Goal: Task Accomplishment & Management: Complete application form

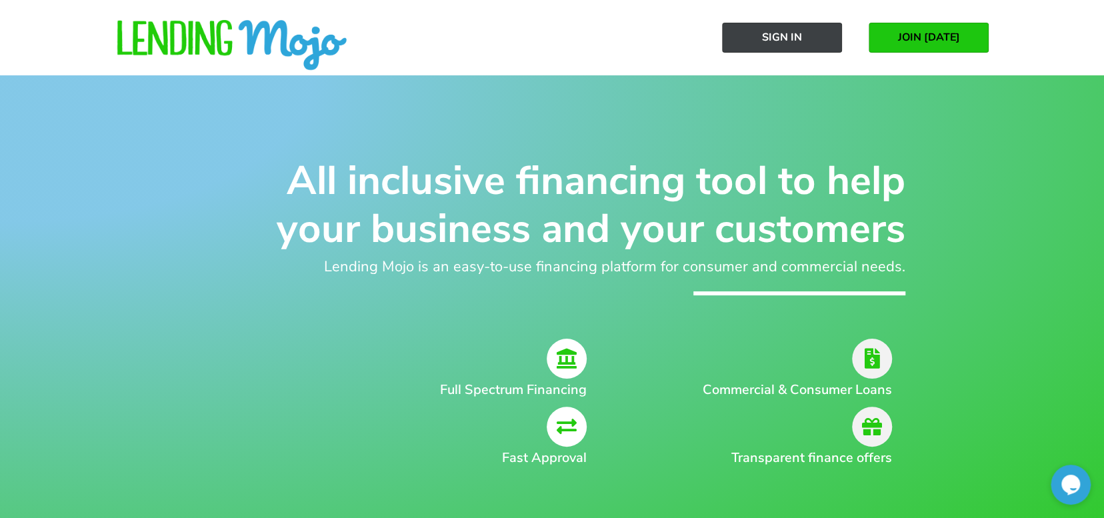
click at [788, 32] on span "Sign In" at bounding box center [782, 37] width 40 height 12
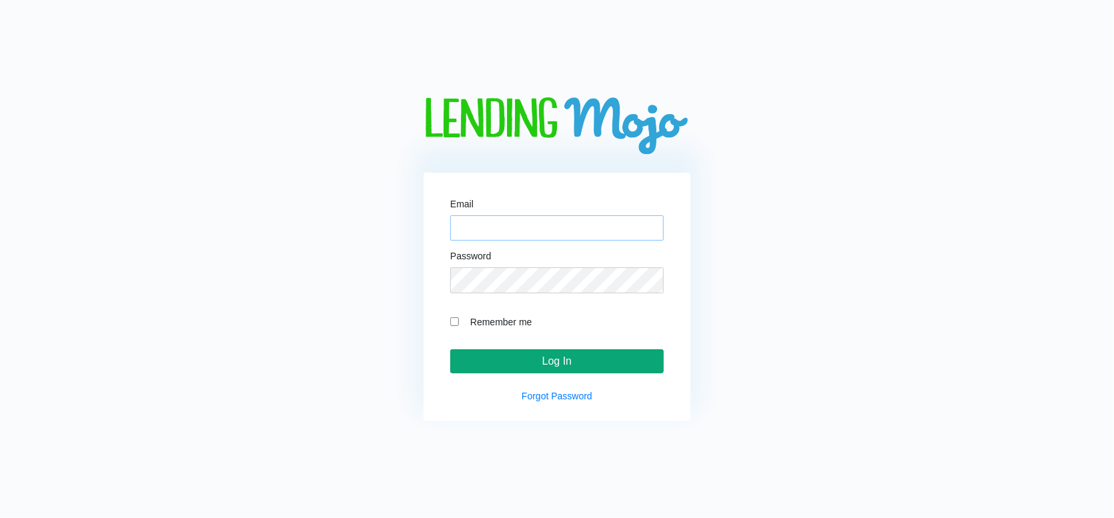
type input "[EMAIL_ADDRESS][DOMAIN_NAME]"
drag, startPoint x: 574, startPoint y: 363, endPoint x: 623, endPoint y: 358, distance: 49.6
click at [574, 361] on input "Log In" at bounding box center [556, 361] width 213 height 24
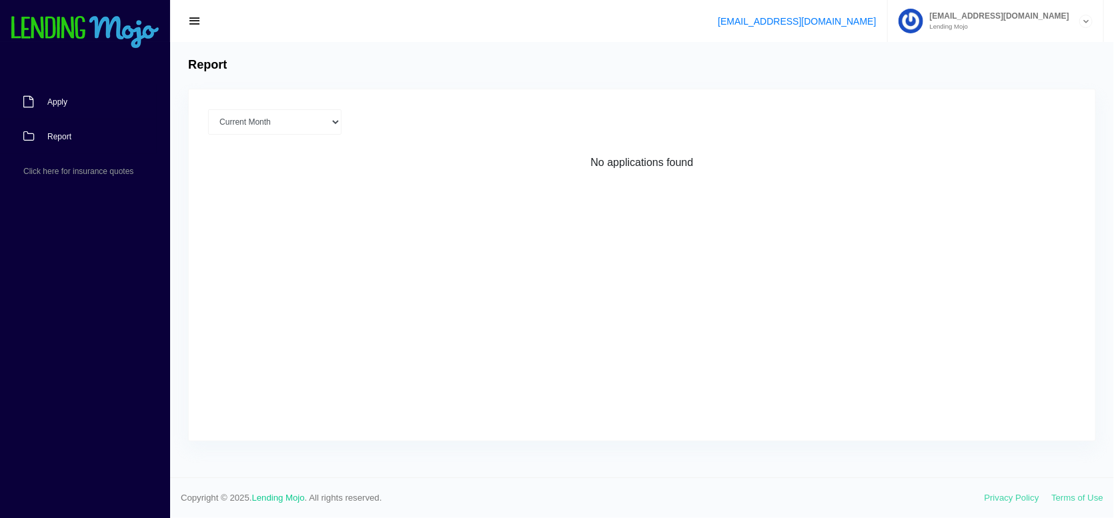
click at [50, 101] on span "Apply" at bounding box center [57, 102] width 20 height 8
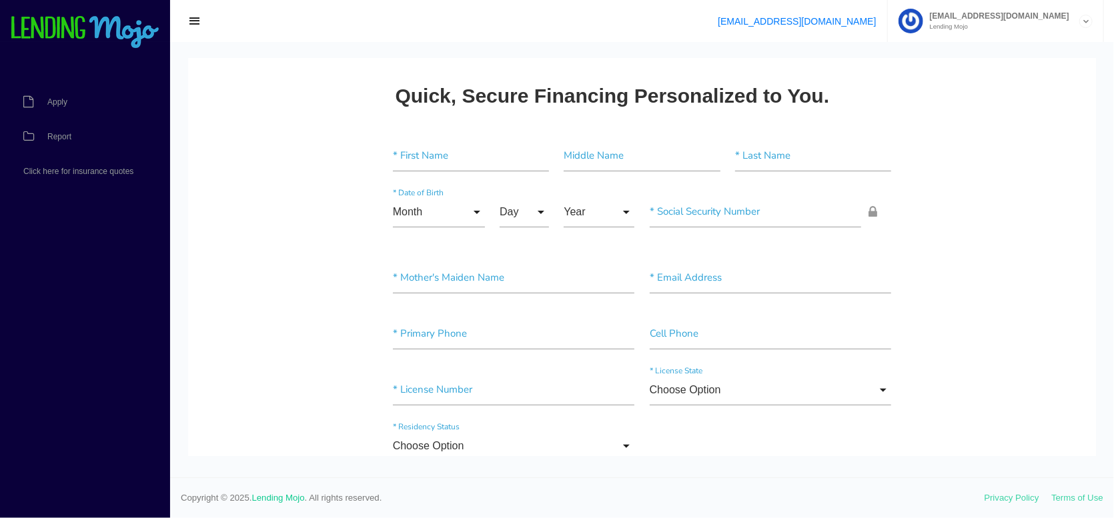
click at [1083, 23] on icon at bounding box center [1086, 21] width 12 height 13
click at [1002, 48] on link "Manage Account" at bounding box center [995, 53] width 214 height 19
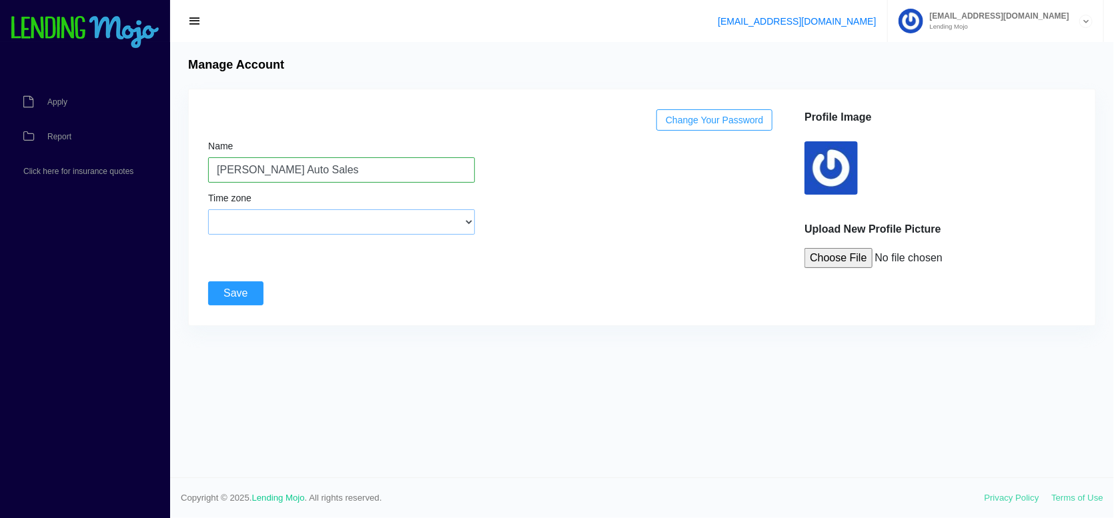
click at [457, 223] on select "(GMT-12:00) International Date Line West (GMT-11:00) American Samoa (GMT-11:00)…" at bounding box center [341, 221] width 267 height 25
select select "Eastern Time (US & Canada)"
click at [208, 209] on select "(GMT-12:00) International Date Line West (GMT-11:00) American Samoa (GMT-11:00)…" at bounding box center [341, 221] width 267 height 25
click at [233, 291] on input "Save" at bounding box center [235, 293] width 55 height 24
click at [248, 290] on input "Save" at bounding box center [235, 293] width 55 height 24
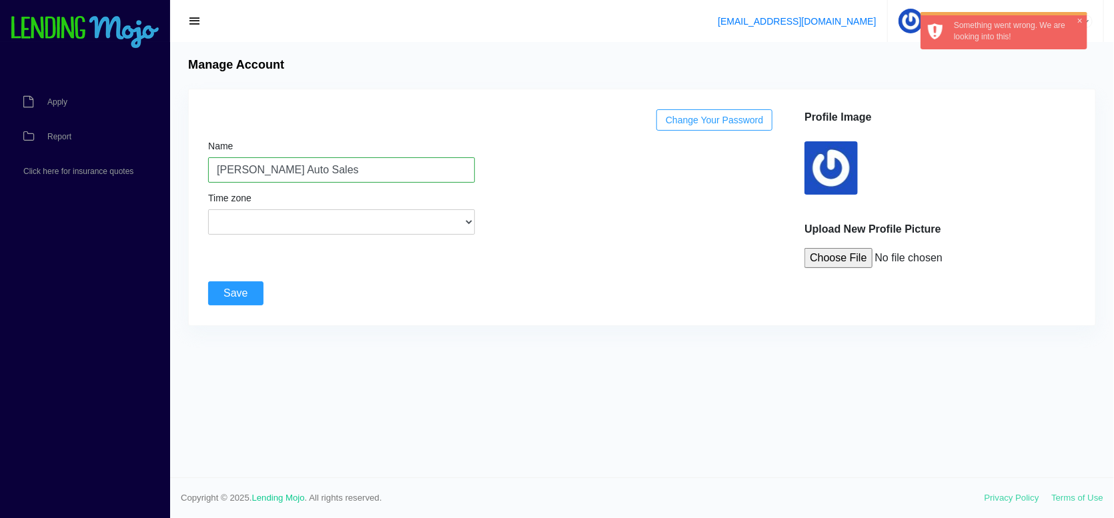
click at [614, 268] on div "Save" at bounding box center [642, 286] width 880 height 37
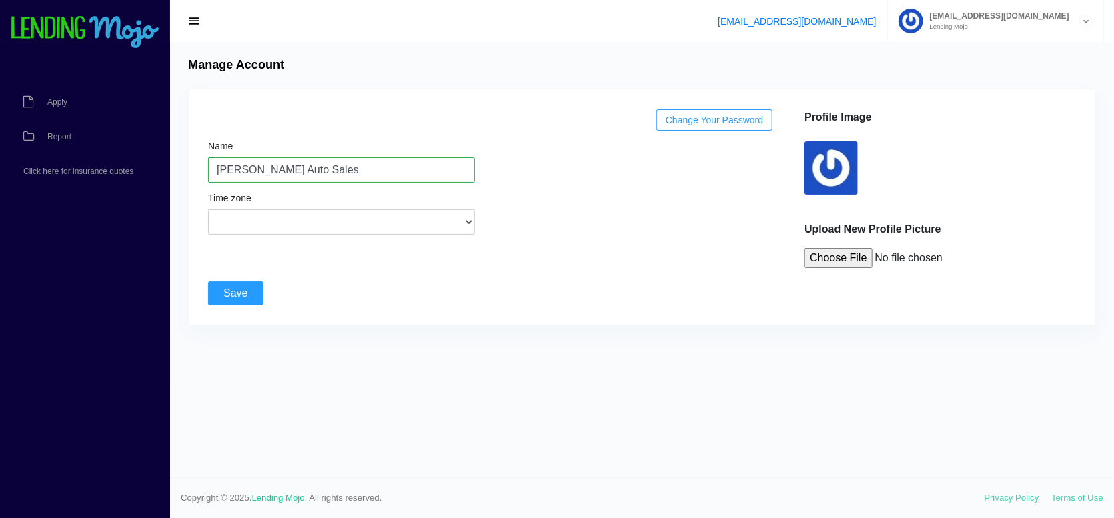
click at [192, 14] on span "button" at bounding box center [194, 21] width 13 height 15
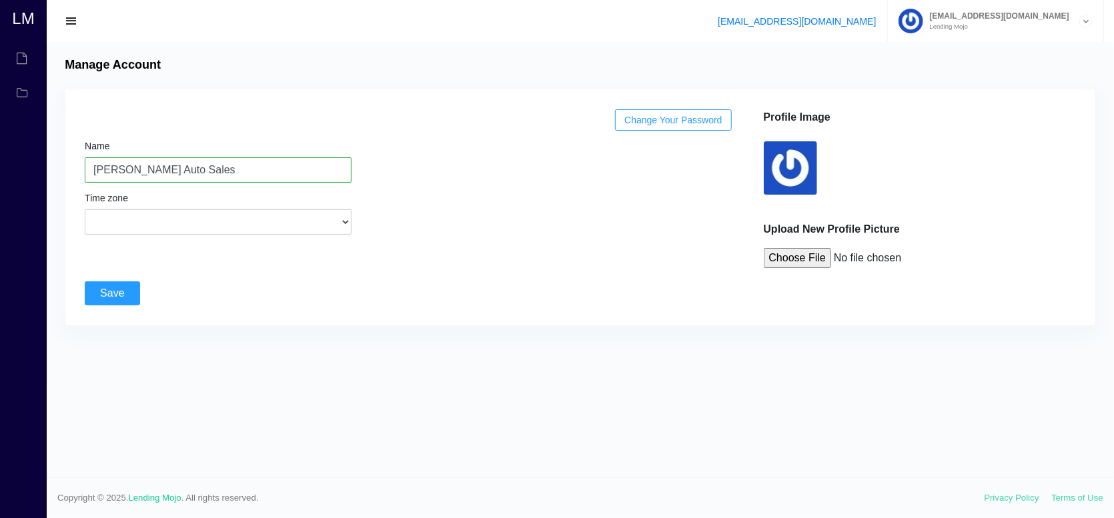
click at [71, 19] on span "button" at bounding box center [71, 21] width 13 height 15
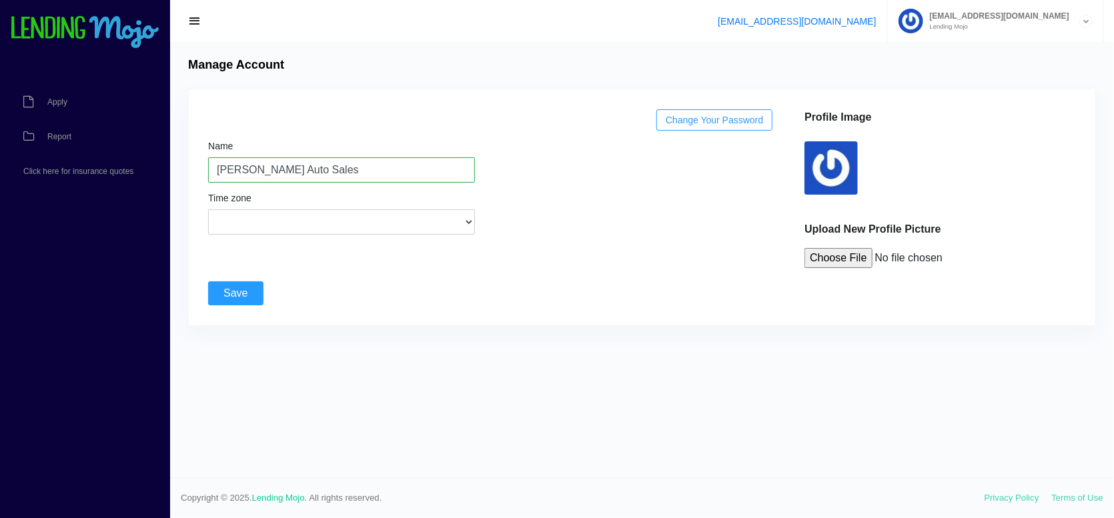
click at [1077, 19] on div "mcphailsauto@gmail.com Lending Mojo" at bounding box center [1001, 21] width 156 height 18
click at [988, 53] on link "Manage Account" at bounding box center [995, 53] width 214 height 19
click at [59, 101] on span "Apply" at bounding box center [57, 102] width 20 height 8
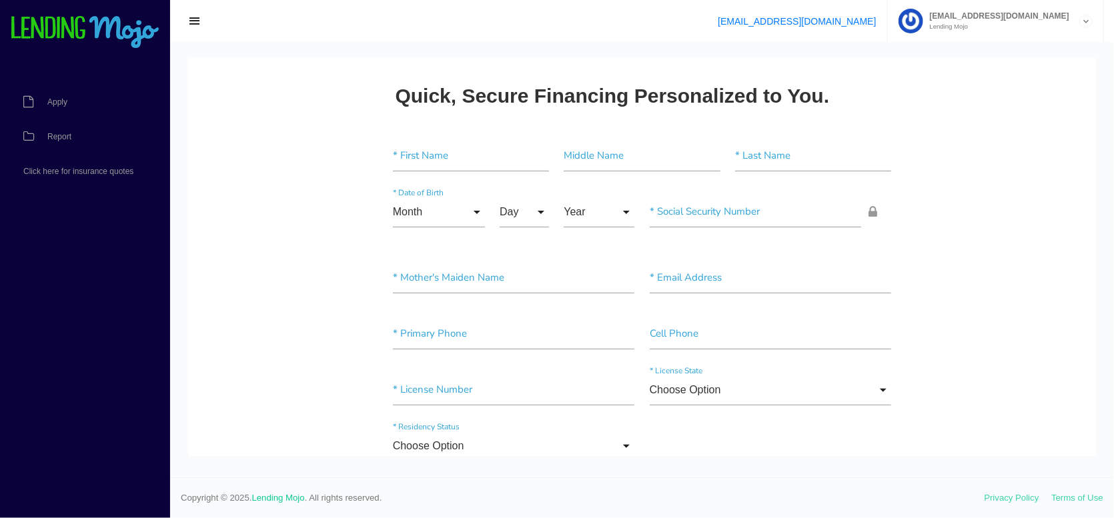
click at [1079, 23] on div at bounding box center [1085, 21] width 13 height 13
click at [996, 49] on link "Manage Account" at bounding box center [995, 53] width 214 height 19
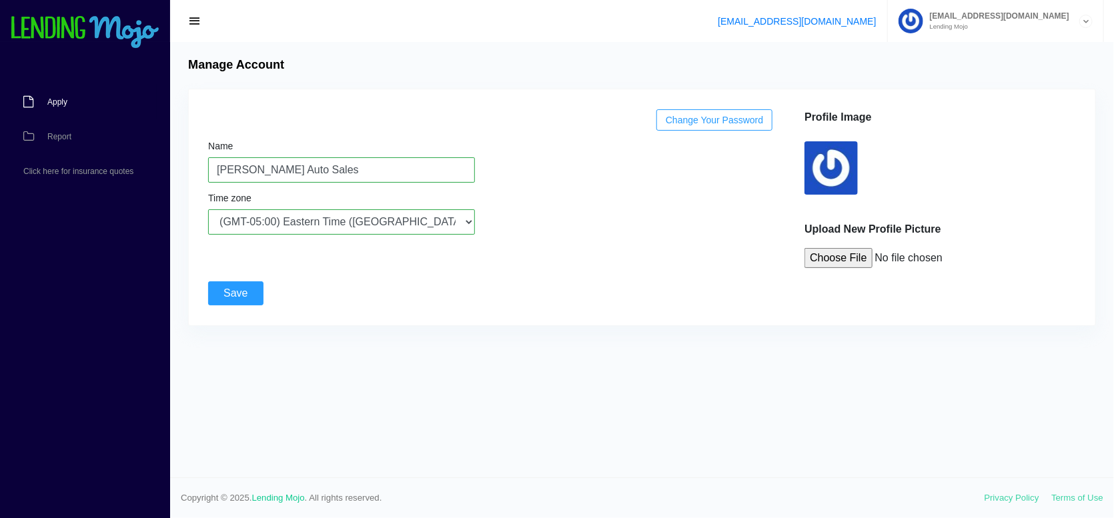
click at [67, 99] on span "Apply" at bounding box center [57, 102] width 20 height 8
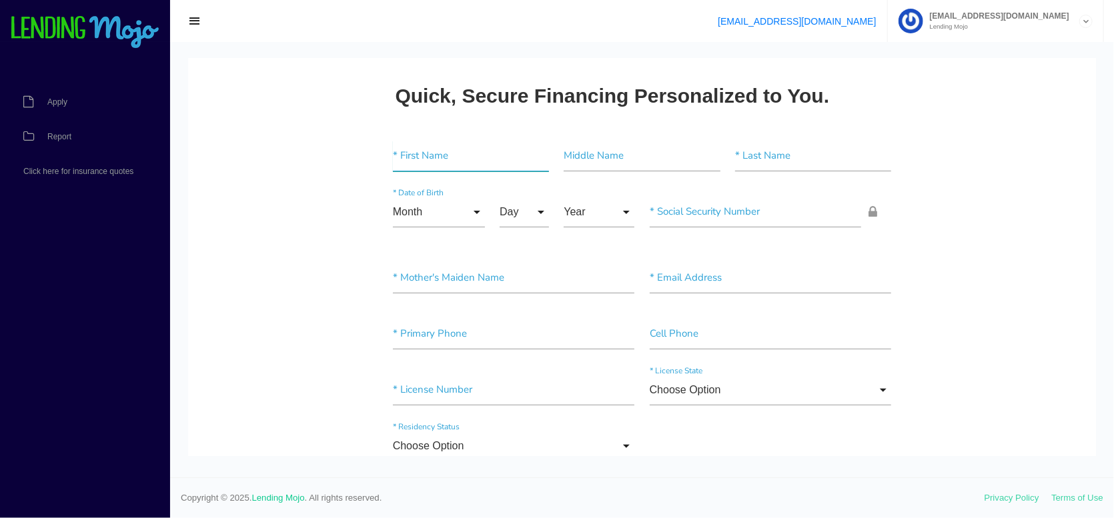
click at [425, 157] on input"] "text" at bounding box center [471, 155] width 156 height 31
type input"] "r"
type input"] "[PERSON_NAME]"
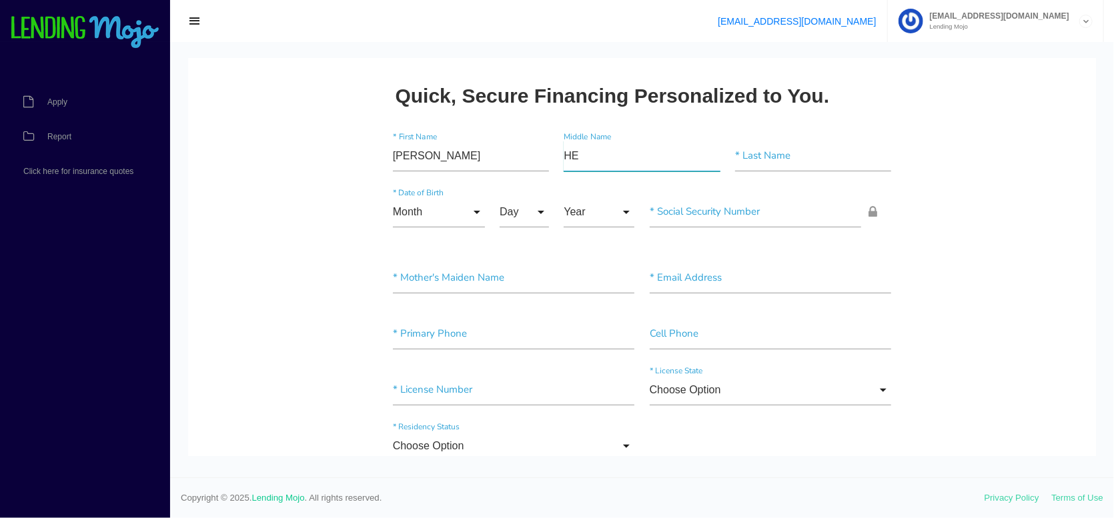
type input"] "H"
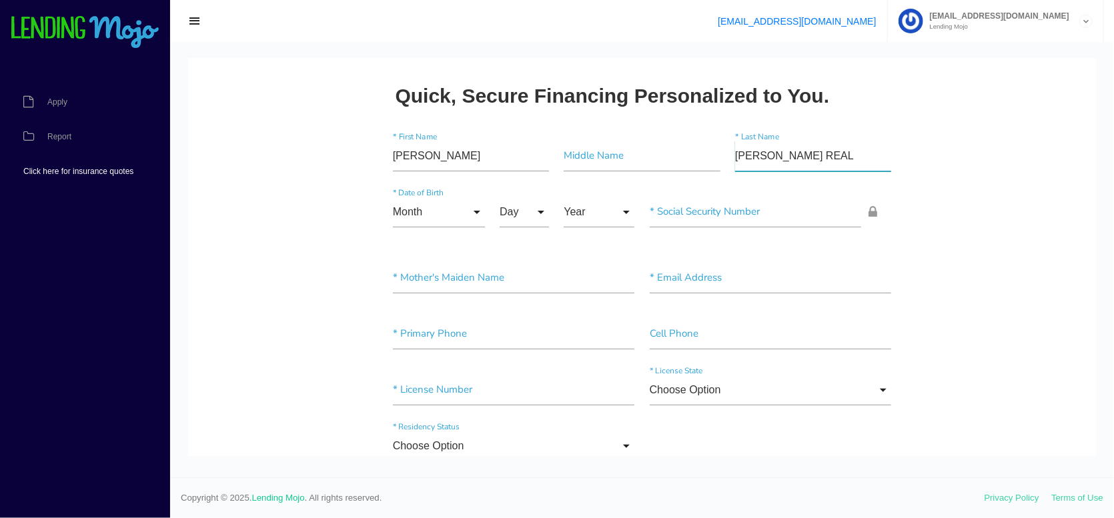
type input"] "[PERSON_NAME] REAL"
click at [414, 207] on input "Month" at bounding box center [439, 211] width 92 height 31
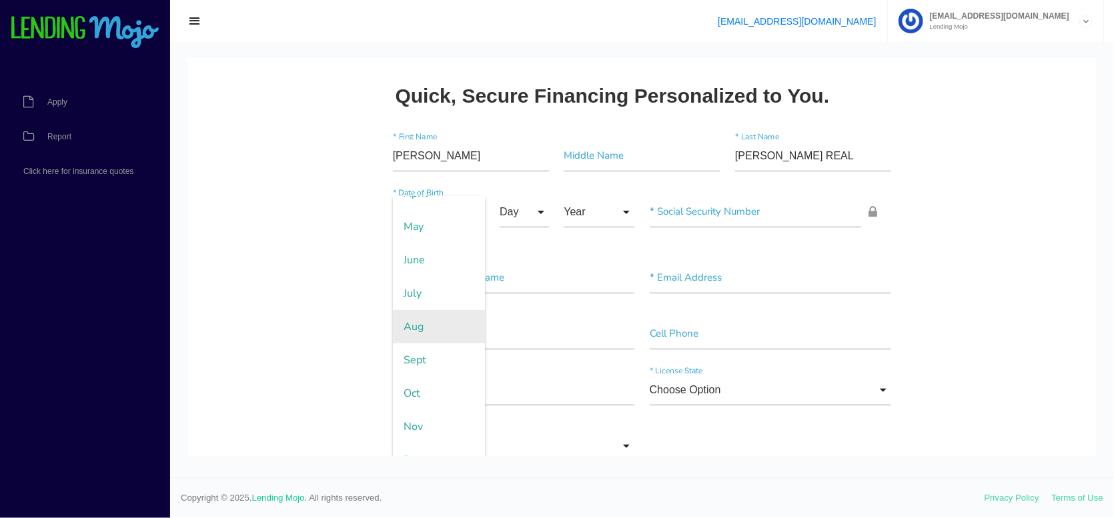
scroll to position [173, 0]
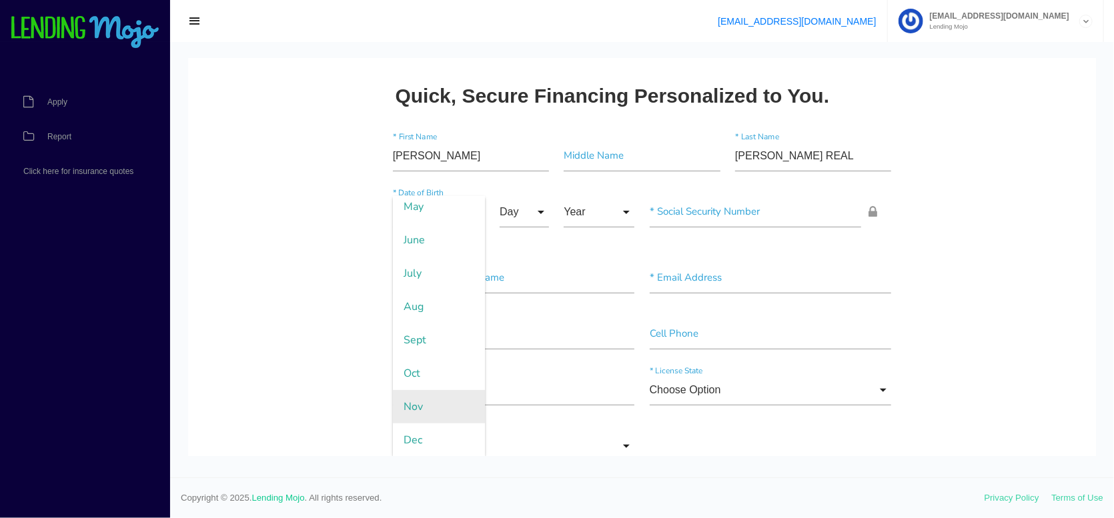
click at [427, 407] on span "Nov" at bounding box center [439, 405] width 92 height 33
type input "Nov"
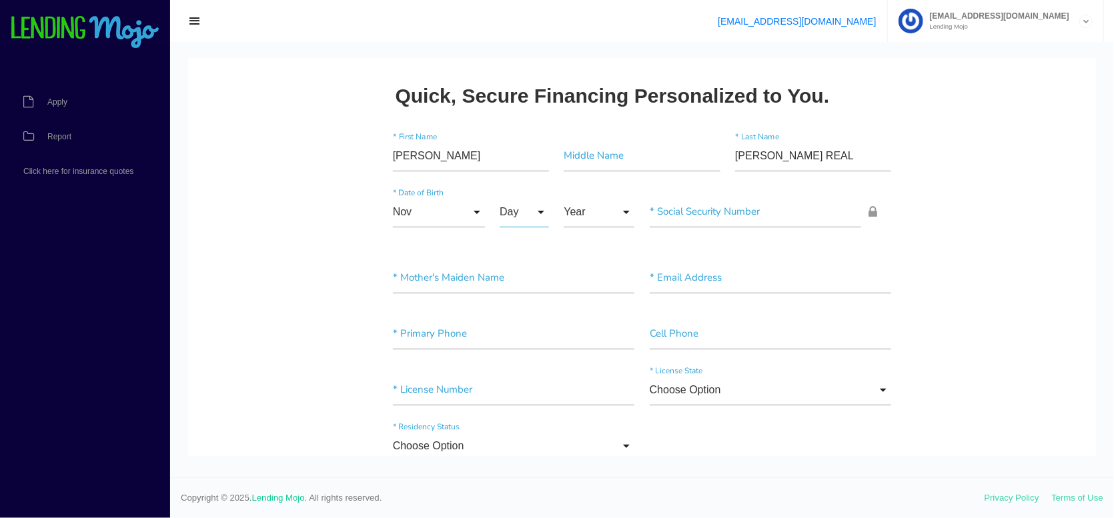
click at [520, 211] on input "Day" at bounding box center [523, 211] width 49 height 31
click at [524, 377] on span "19" at bounding box center [532, 379] width 67 height 33
type input "19"
click at [598, 215] on input "Year" at bounding box center [599, 211] width 71 height 31
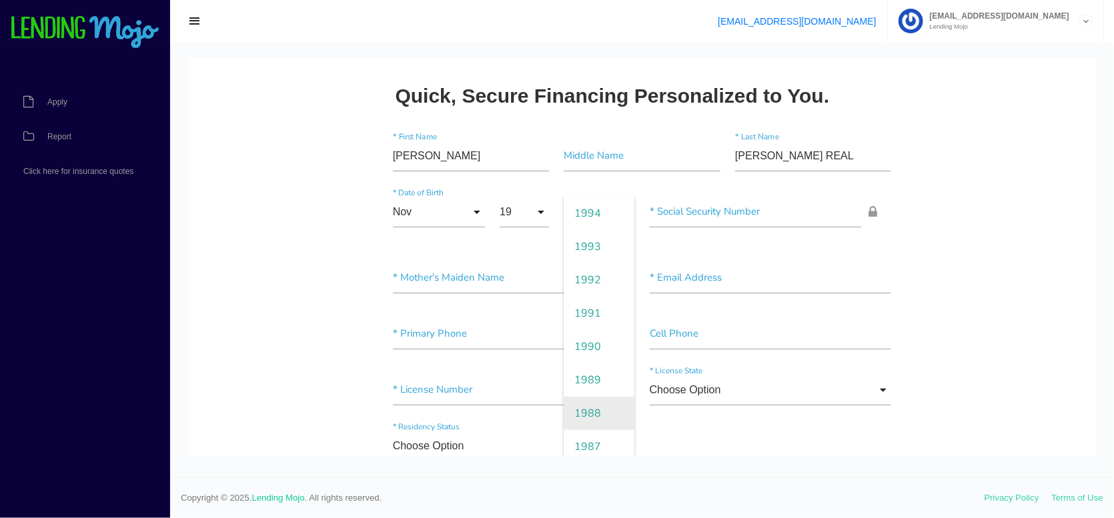
click at [577, 405] on span "1988" at bounding box center [599, 412] width 71 height 33
type input "1988"
click at [706, 212] on input"] "text" at bounding box center [756, 211] width 212 height 31
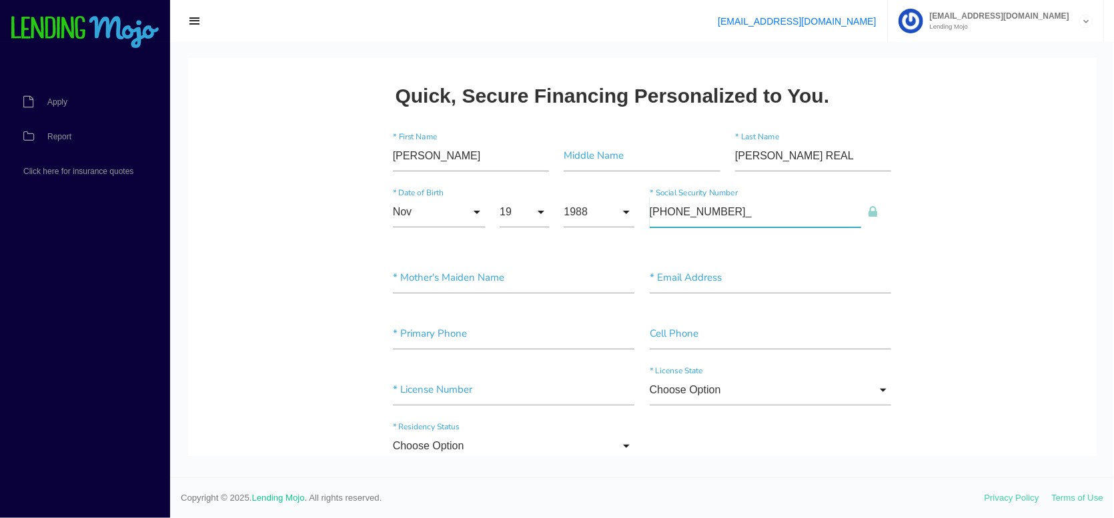
type input"] "895-33-9467"
click at [701, 278] on input"] "text" at bounding box center [771, 277] width 242 height 31
paste input"] "grandsonservicesllc@gmail.com"
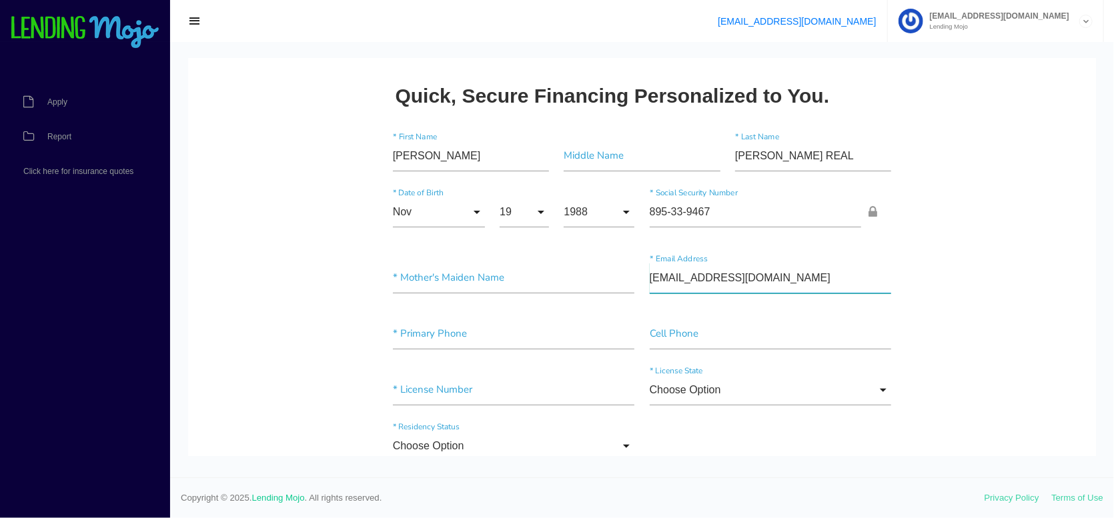
type input"] "grandsonservicesllc@gmail.com"
click at [439, 335] on input"] "text" at bounding box center [514, 333] width 242 height 31
type input"] "(786) 865-1805"
click at [684, 331] on input"] "text" at bounding box center [771, 333] width 242 height 31
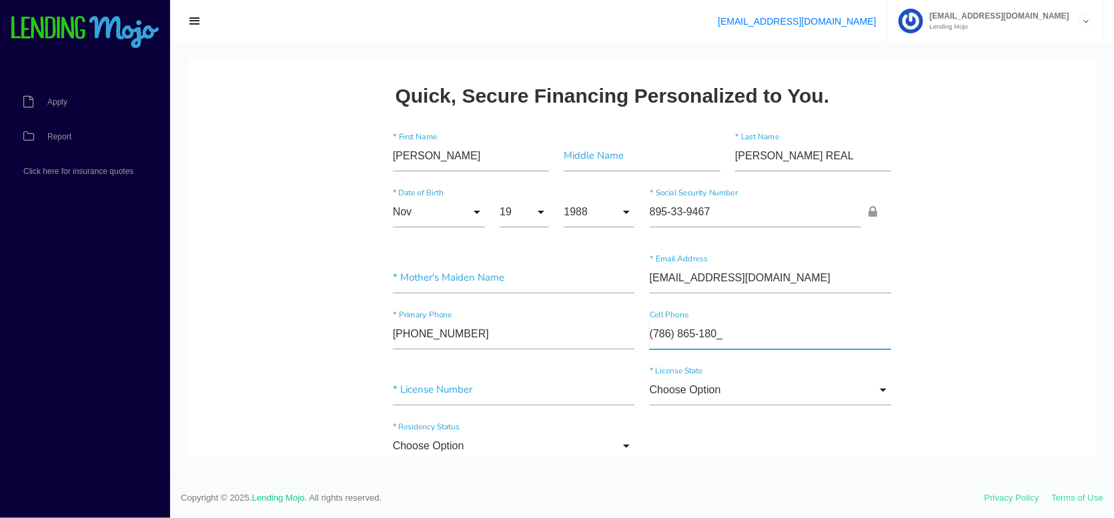
type input"] "(786) 865-1805"
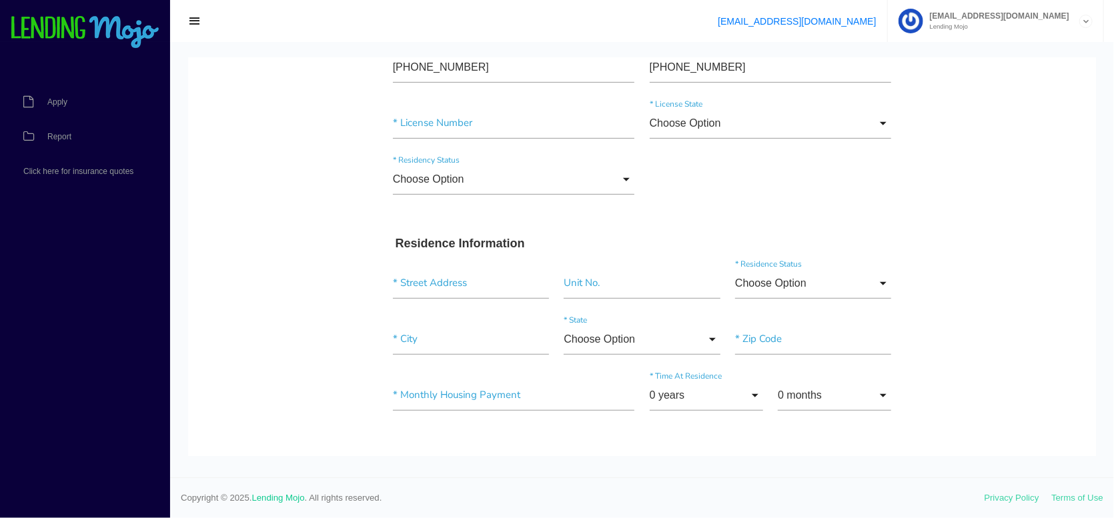
scroll to position [200, 0]
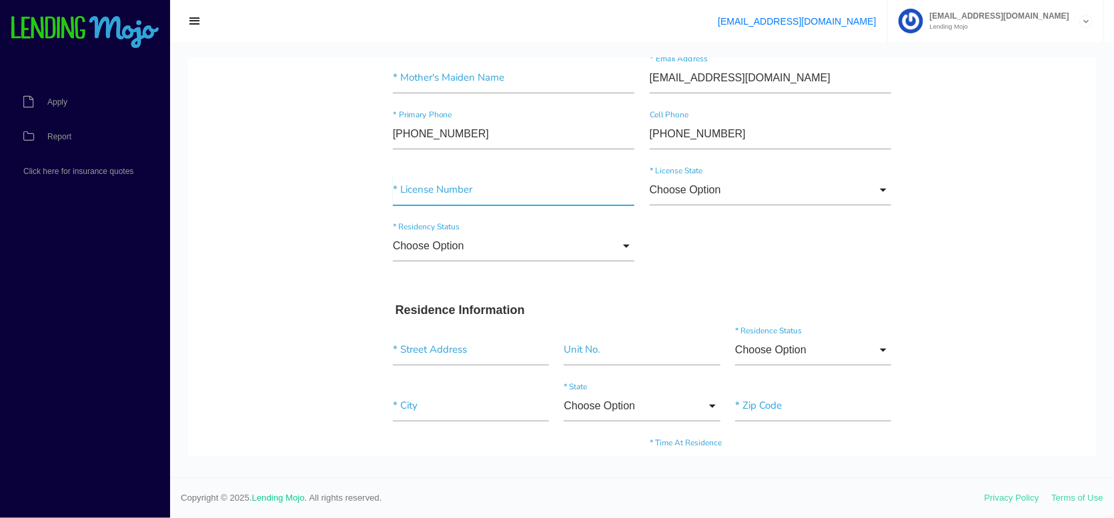
click at [455, 189] on input"] "text" at bounding box center [514, 189] width 242 height 31
paste input"] "grandsonservicesllc@gmail.com"
type input"] "grandsonservicesllc@gmail.com"
click at [869, 192] on input "Choose Option" at bounding box center [771, 189] width 242 height 31
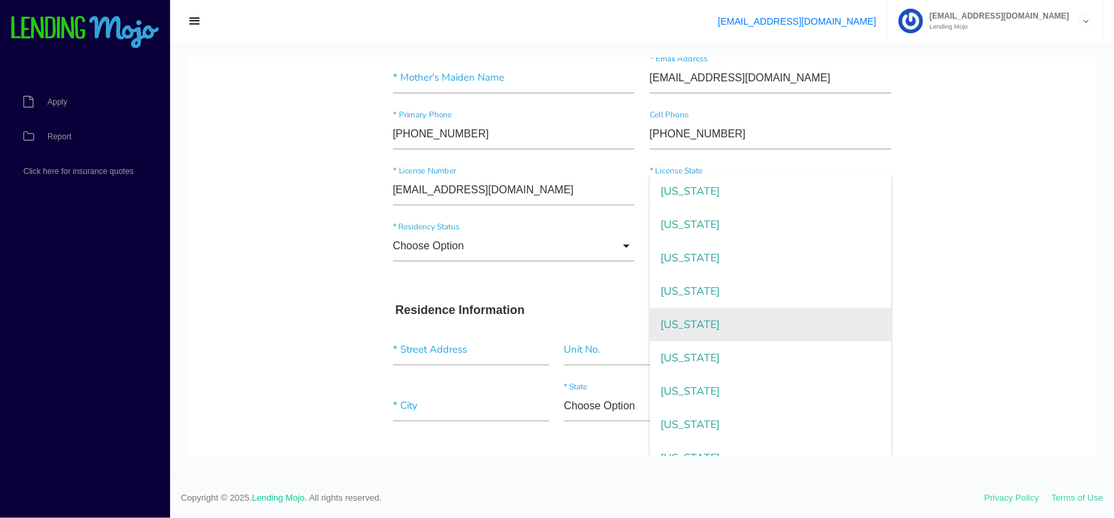
click at [798, 323] on span "Florida" at bounding box center [771, 323] width 242 height 33
type input "Florida"
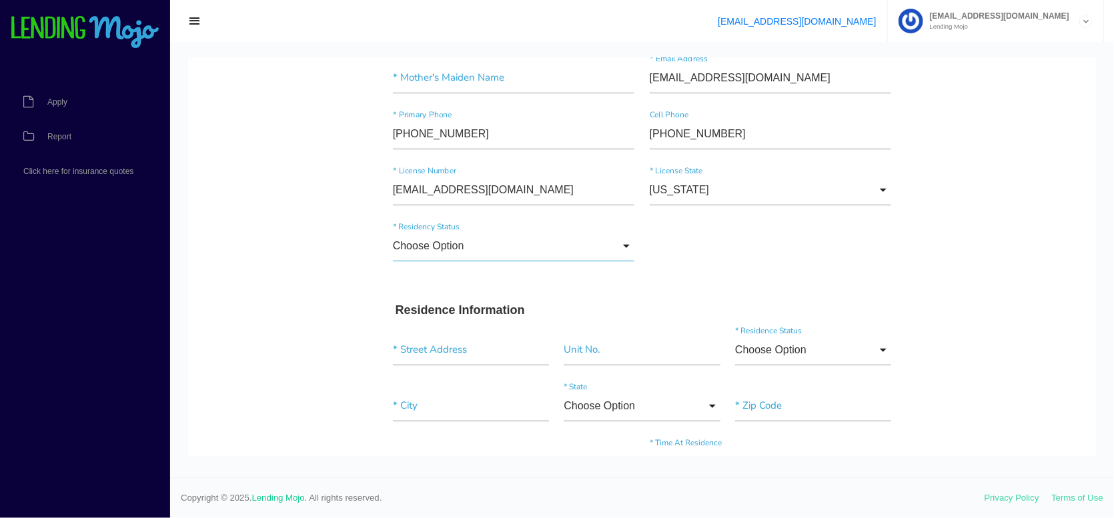
click at [502, 243] on input "Choose Option" at bounding box center [514, 245] width 242 height 31
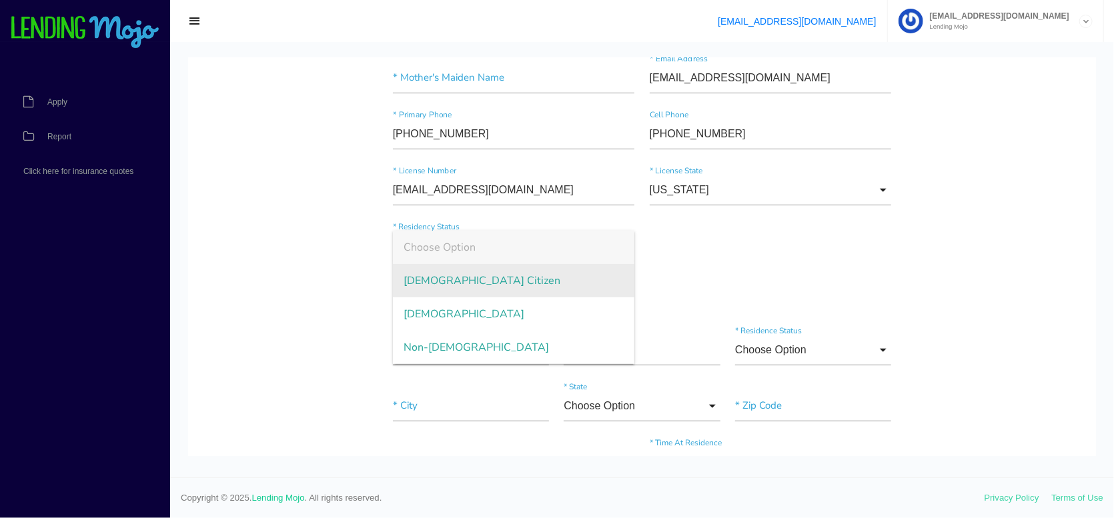
click at [528, 273] on span "US Citizen" at bounding box center [514, 279] width 242 height 33
type input "US Citizen"
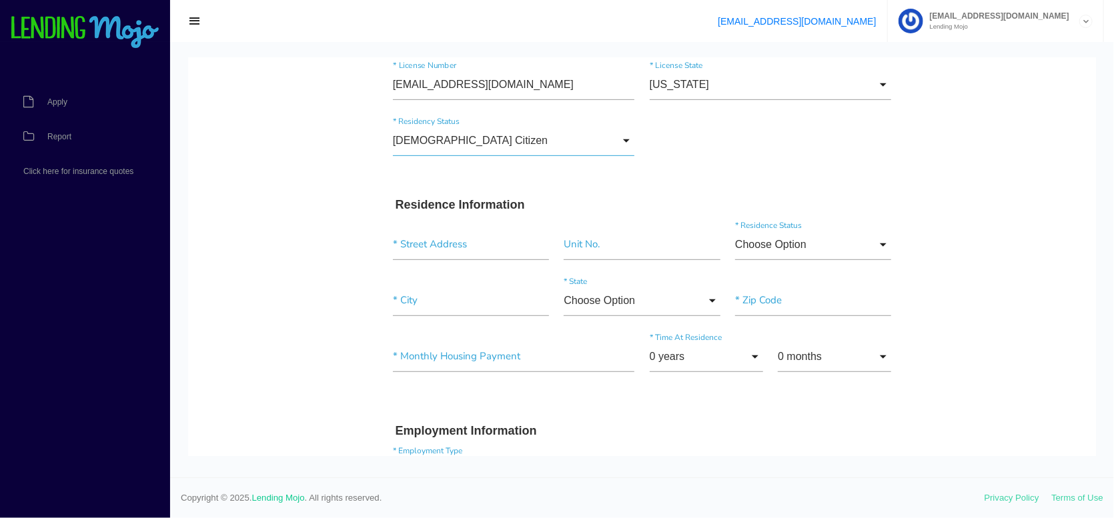
scroll to position [333, 0]
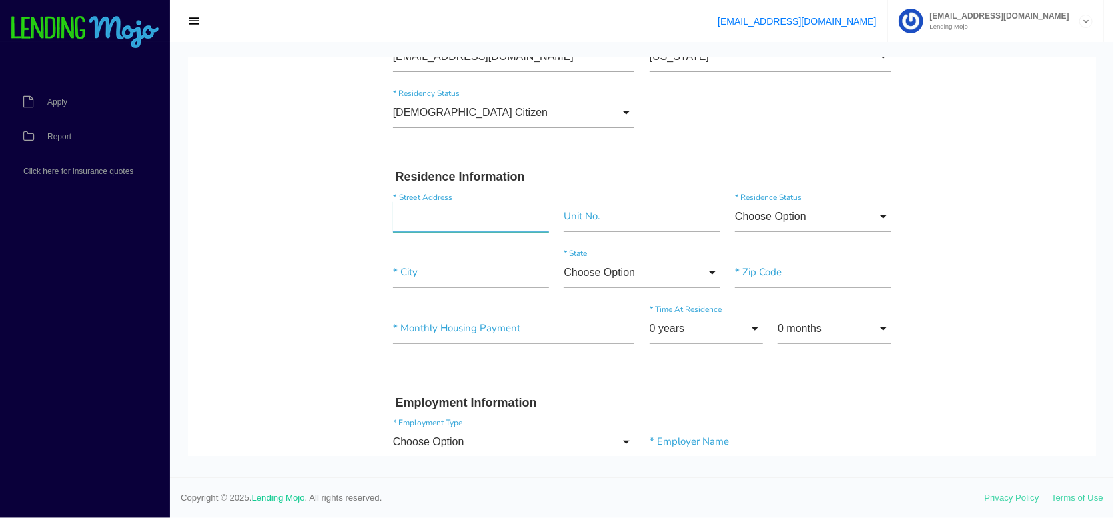
click at [423, 212] on input "text" at bounding box center [471, 216] width 156 height 31
type input "101 S Verona Ave"
type input"] "Avon Park"
type input"] "33825"
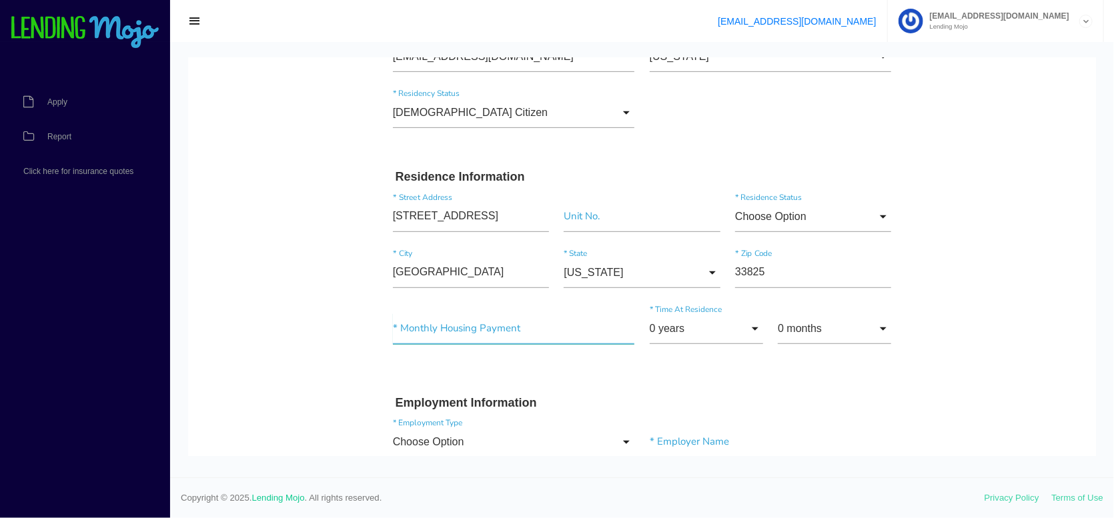
click at [454, 330] on input"] "text" at bounding box center [514, 328] width 242 height 31
type input"] "$1,300.00"
drag, startPoint x: 870, startPoint y: 370, endPoint x: 919, endPoint y: 374, distance: 48.8
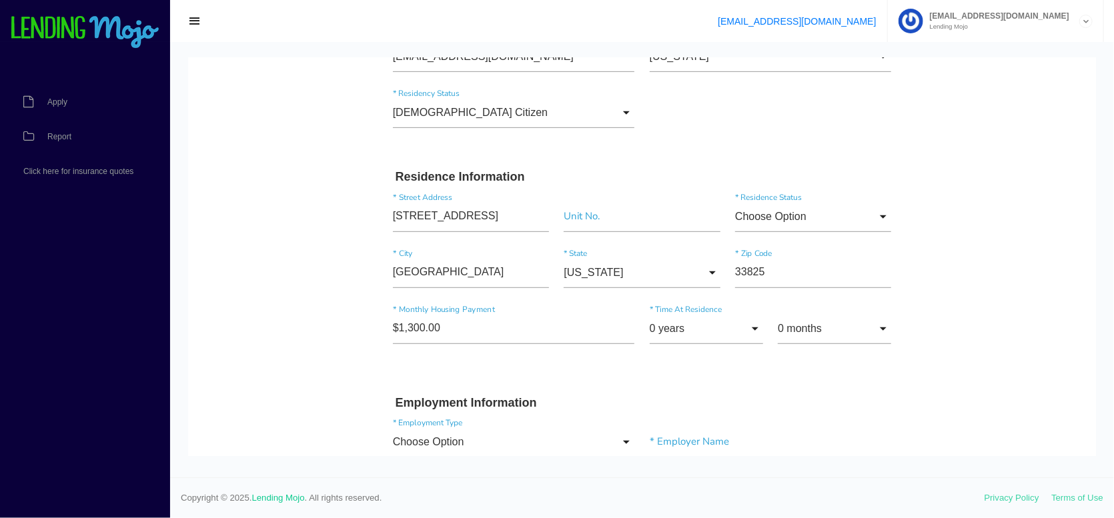
click at [692, 325] on input "0 years" at bounding box center [706, 328] width 113 height 31
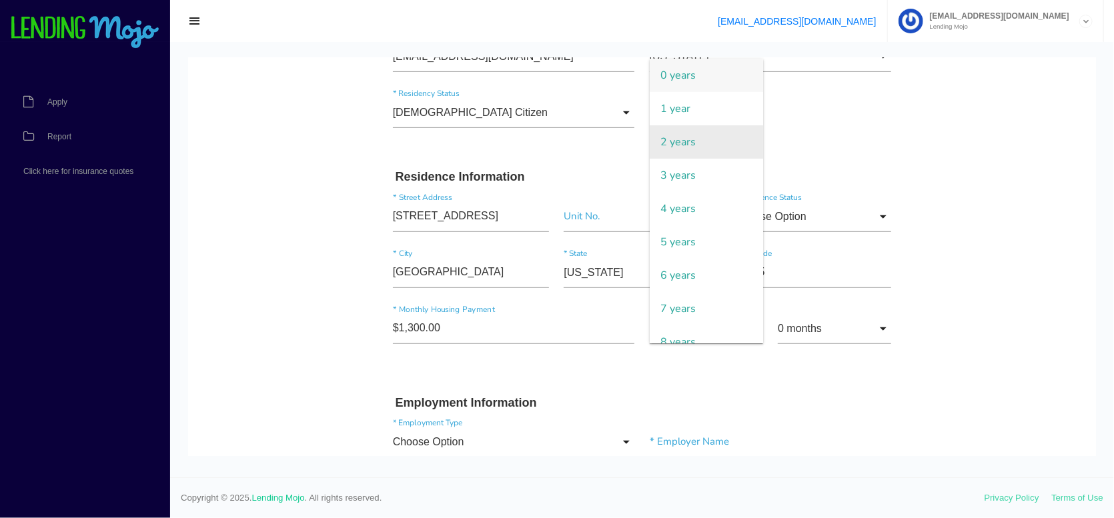
click at [692, 146] on span "2 years" at bounding box center [706, 141] width 113 height 33
type input "2 years"
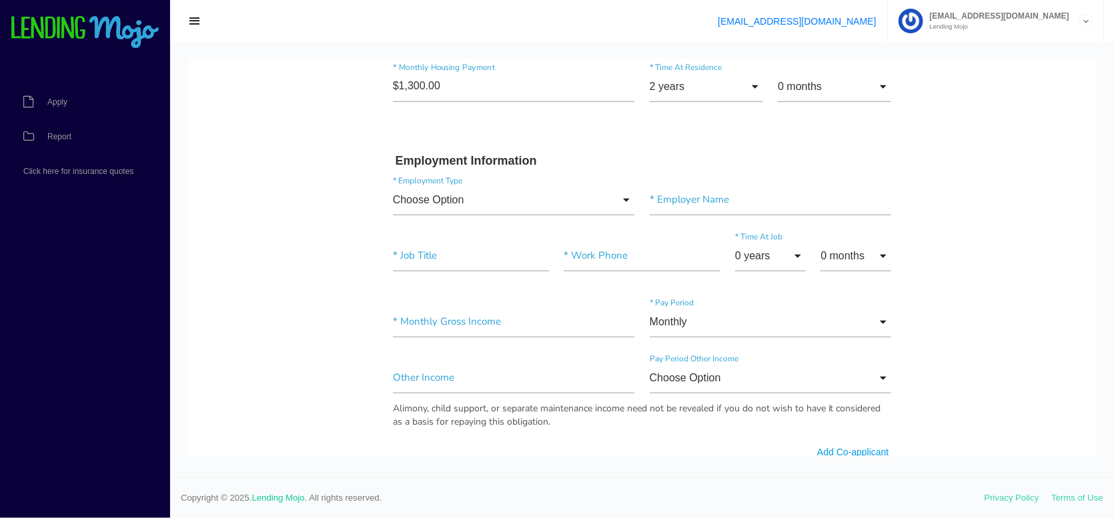
scroll to position [600, 0]
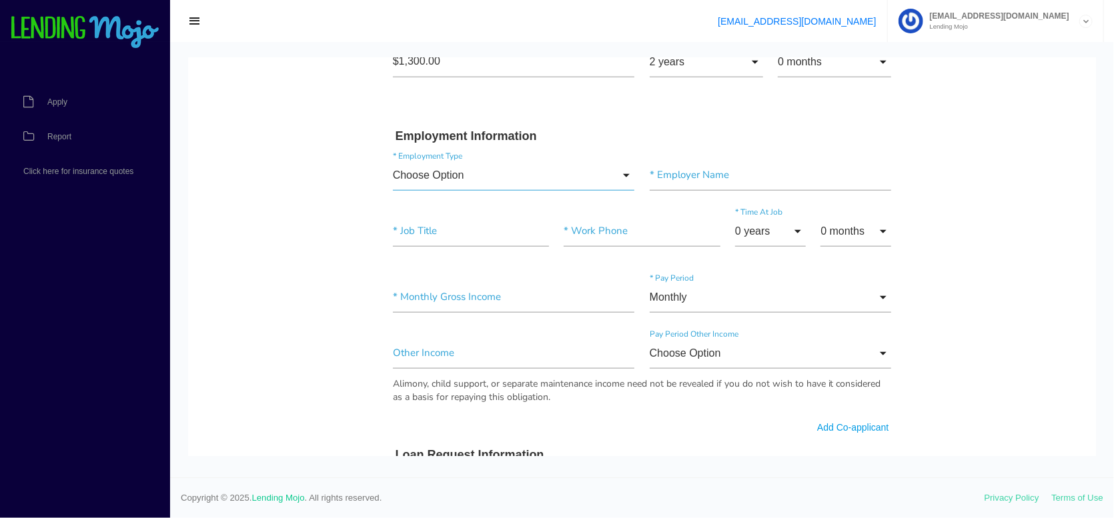
click at [566, 181] on input "Choose Option" at bounding box center [514, 174] width 242 height 31
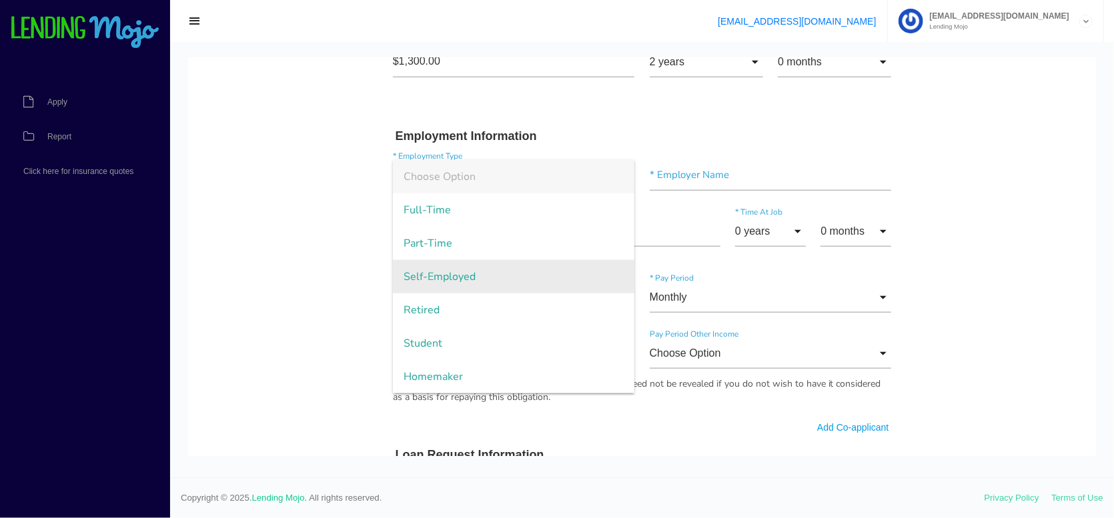
click at [514, 273] on span "Self-Employed" at bounding box center [514, 275] width 242 height 33
type input "Self-Employed"
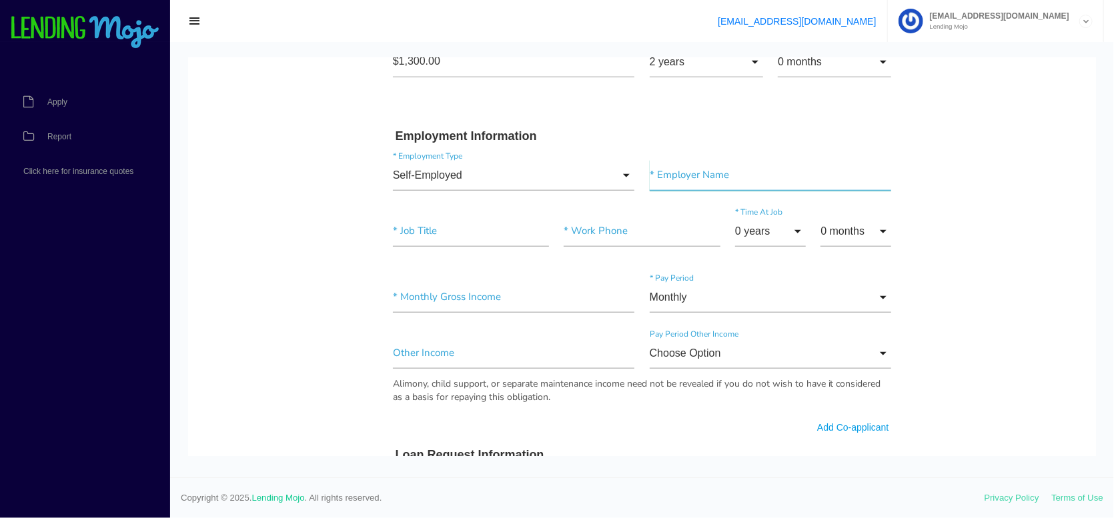
click at [680, 176] on input"] "text" at bounding box center [771, 174] width 242 height 31
type input"] "GRANDSON SERVICES LLC"
click at [437, 236] on input"] "text" at bounding box center [471, 230] width 156 height 31
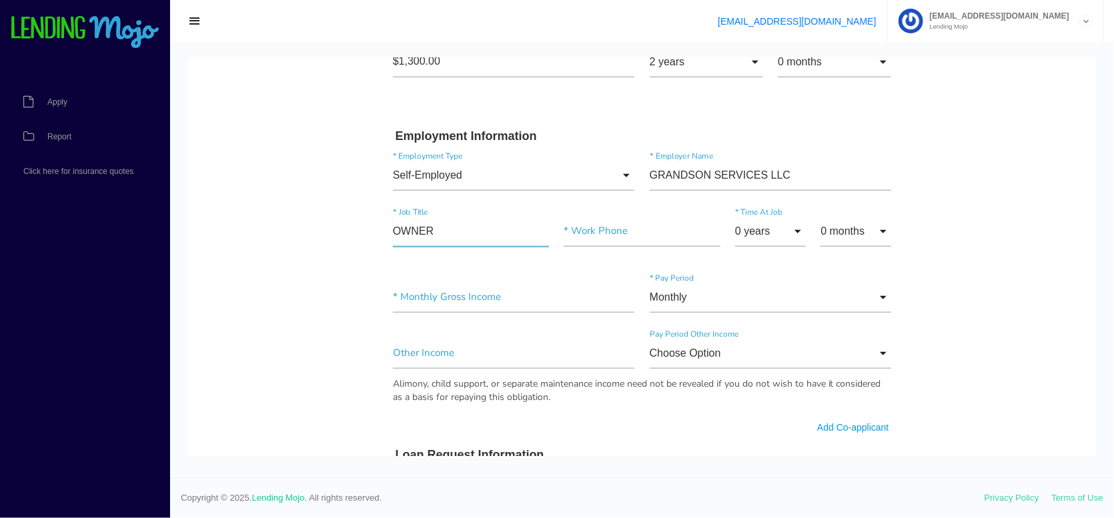
type input"] "OWNER"
type input"] "(786) 865-1805"
click at [777, 228] on input "0 years" at bounding box center [770, 230] width 71 height 31
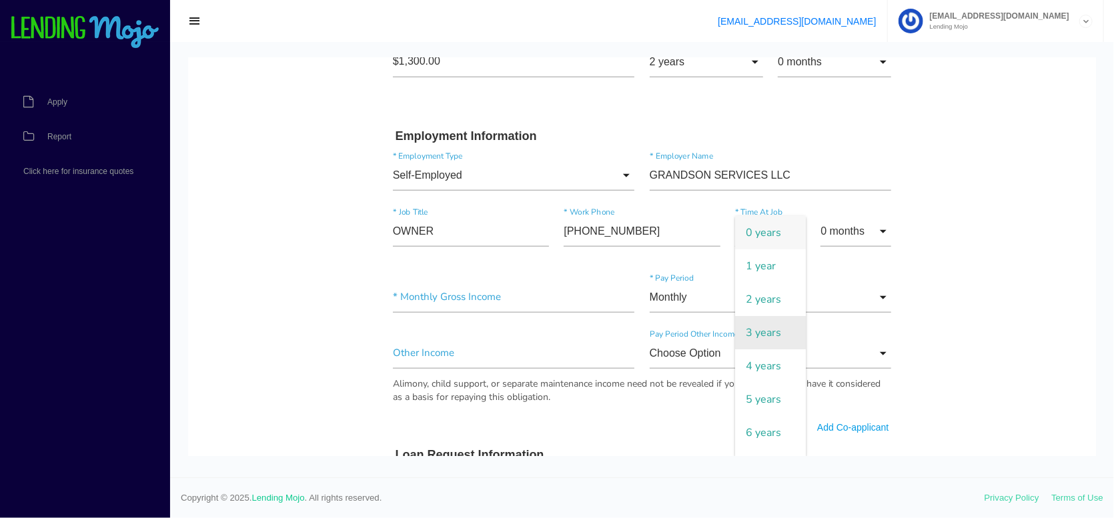
click at [776, 331] on span "3 years" at bounding box center [770, 331] width 71 height 33
type input "3 years"
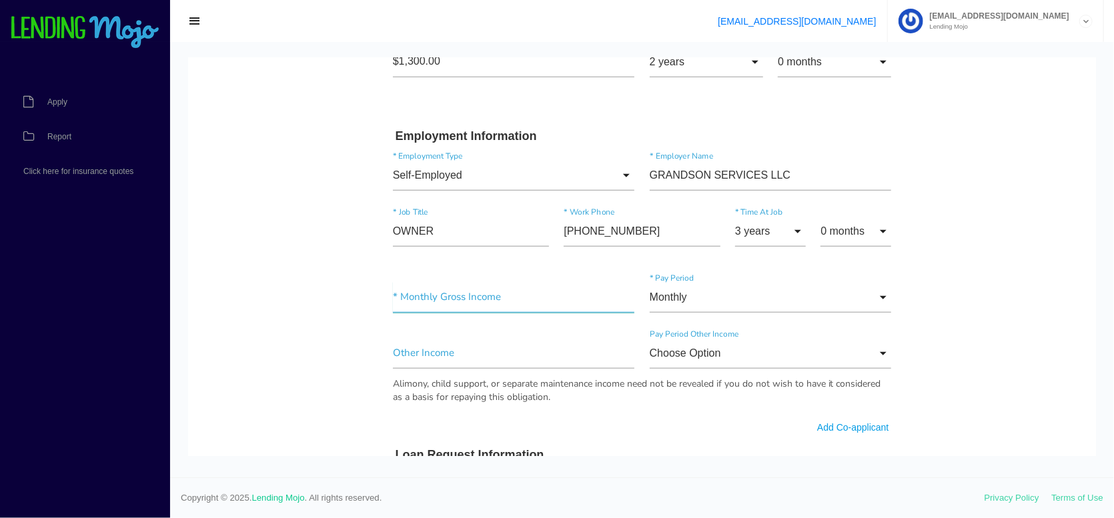
click at [471, 296] on input"] "text" at bounding box center [514, 296] width 242 height 31
type input"] "$15,000.00"
click at [423, 354] on input"] "text" at bounding box center [514, 352] width 242 height 31
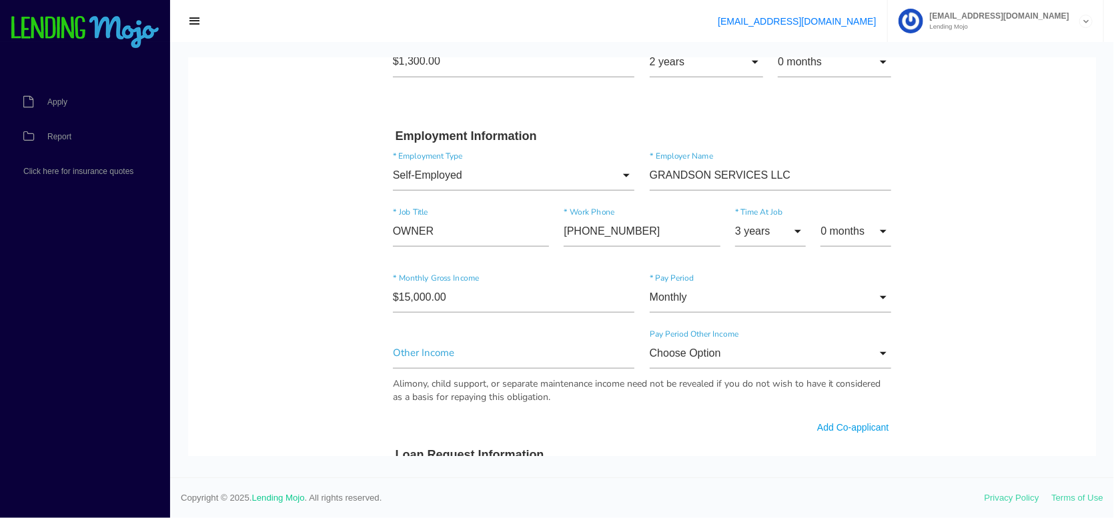
click at [978, 376] on body "Quick, Secure Financing Personalized to You. RAFAEL * First Name Middle Name HE…" at bounding box center [642, 333] width 908 height 1752
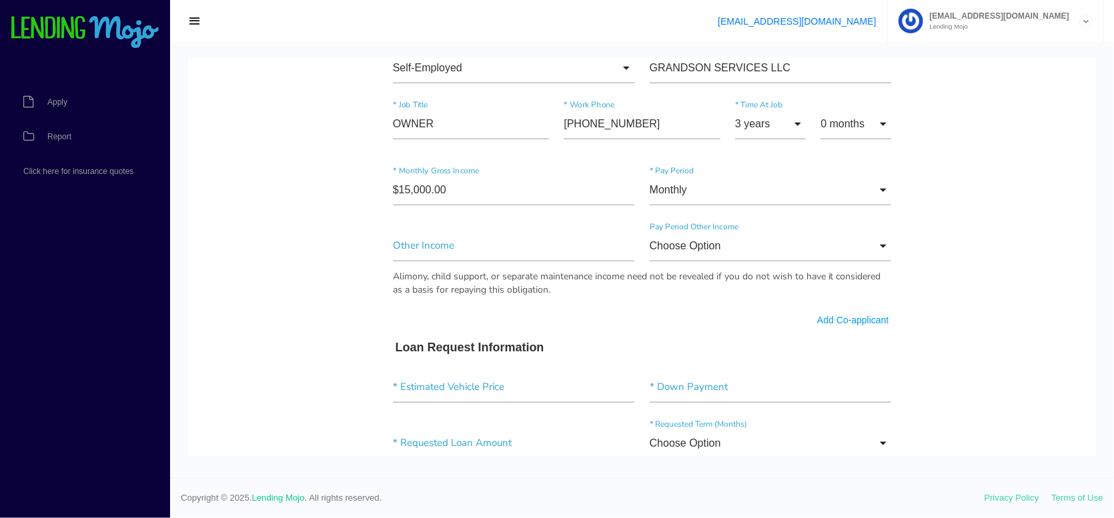
scroll to position [800, 0]
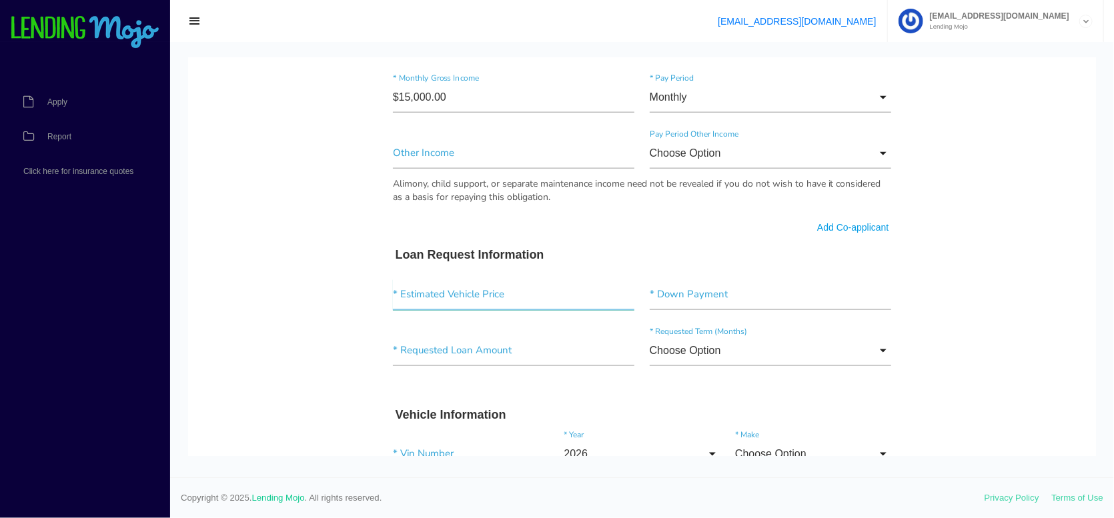
click at [454, 299] on input"] "text" at bounding box center [514, 294] width 242 height 31
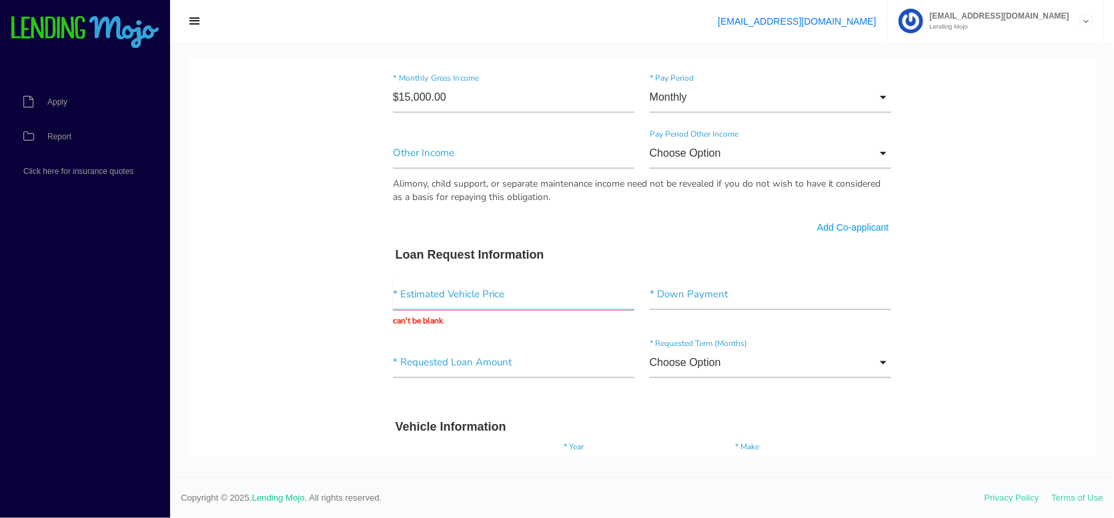
click at [407, 287] on input "text" at bounding box center [514, 294] width 242 height 31
type input "$49,900.00"
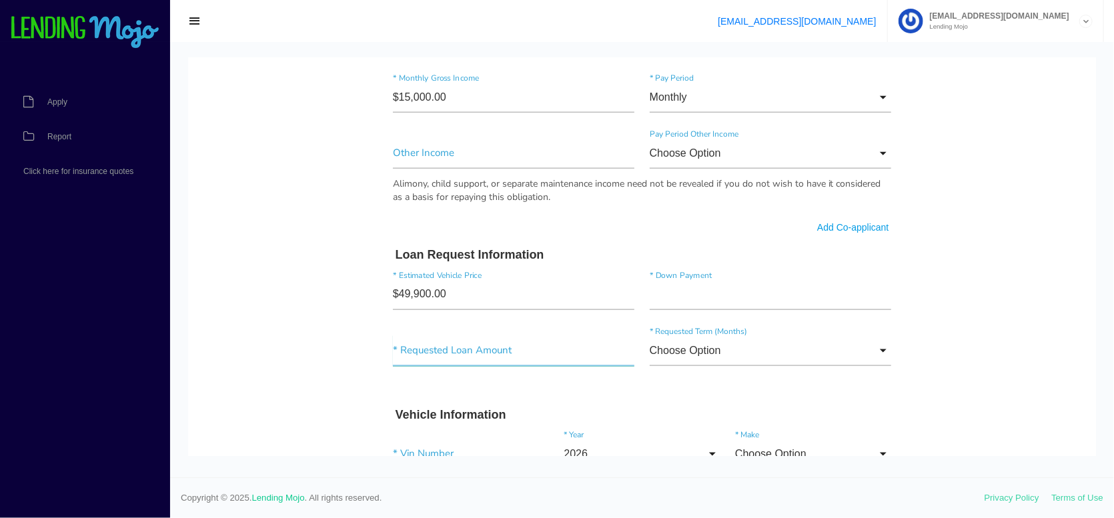
click at [428, 351] on input"] "text" at bounding box center [514, 350] width 242 height 31
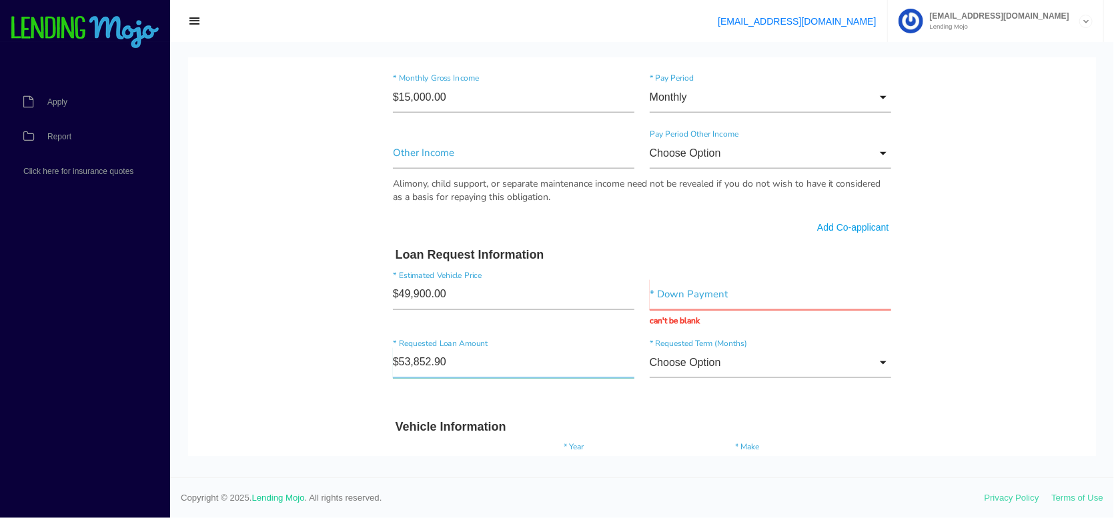
type input"] "$53,852.93"
click at [693, 299] on input "text" at bounding box center [771, 294] width 242 height 31
type input "$0.00"
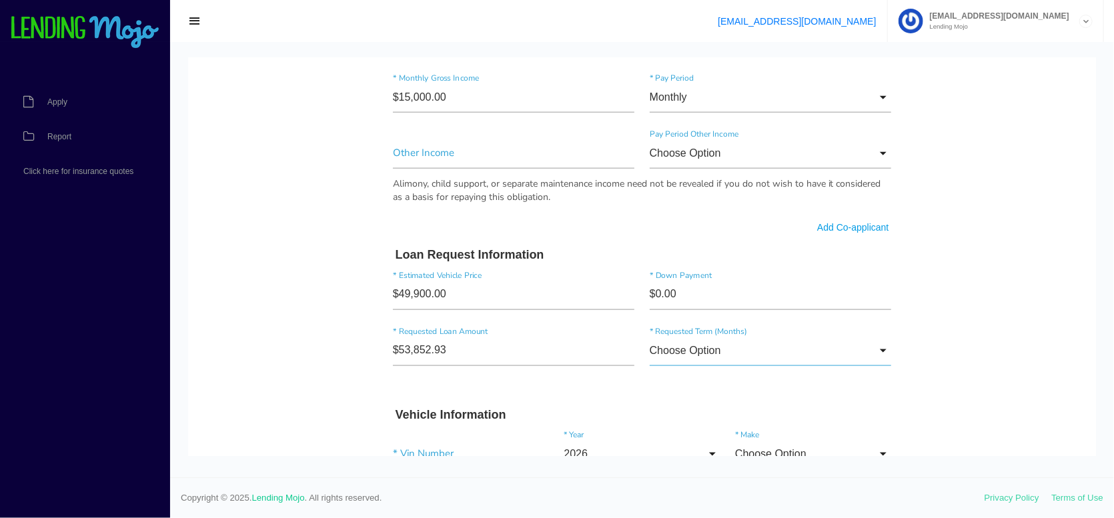
click at [744, 352] on input "Choose Option" at bounding box center [771, 350] width 242 height 31
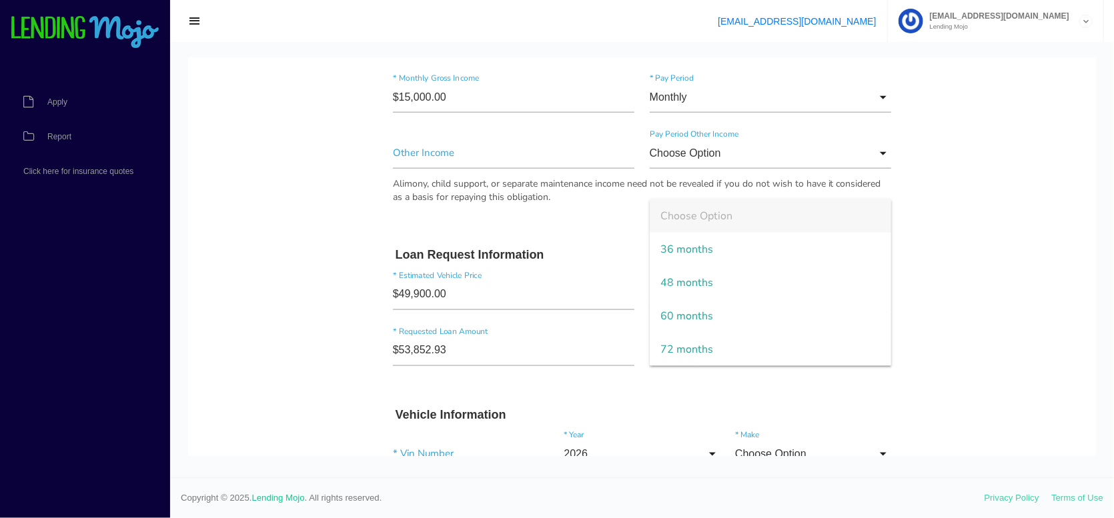
click at [744, 352] on span "72 months" at bounding box center [771, 348] width 242 height 33
type input "72 months"
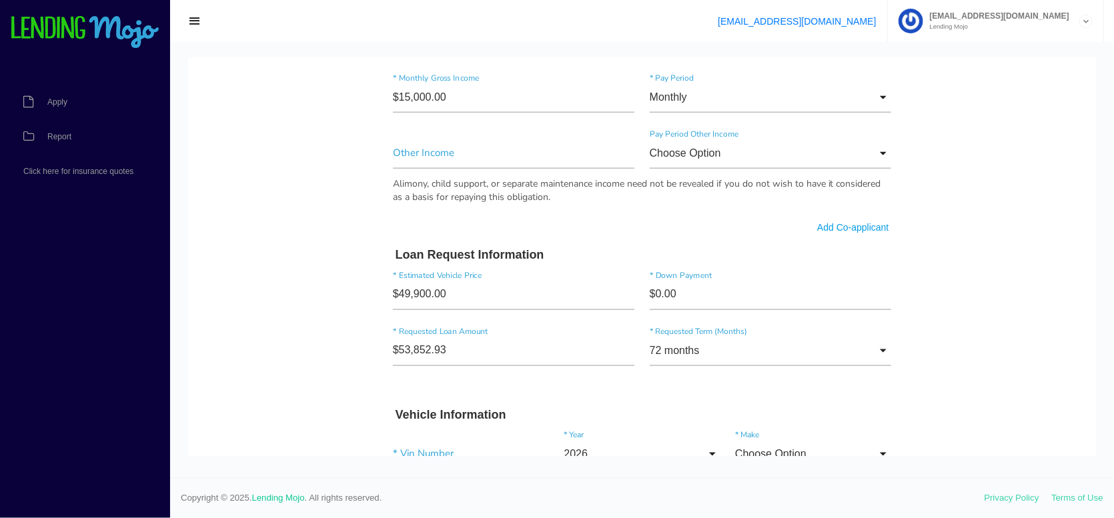
click at [919, 391] on body "Quick, Secure Financing Personalized to You. RAFAEL * First Name Middle Name HE…" at bounding box center [642, 133] width 908 height 1752
click at [864, 351] on input "72 months" at bounding box center [771, 350] width 242 height 31
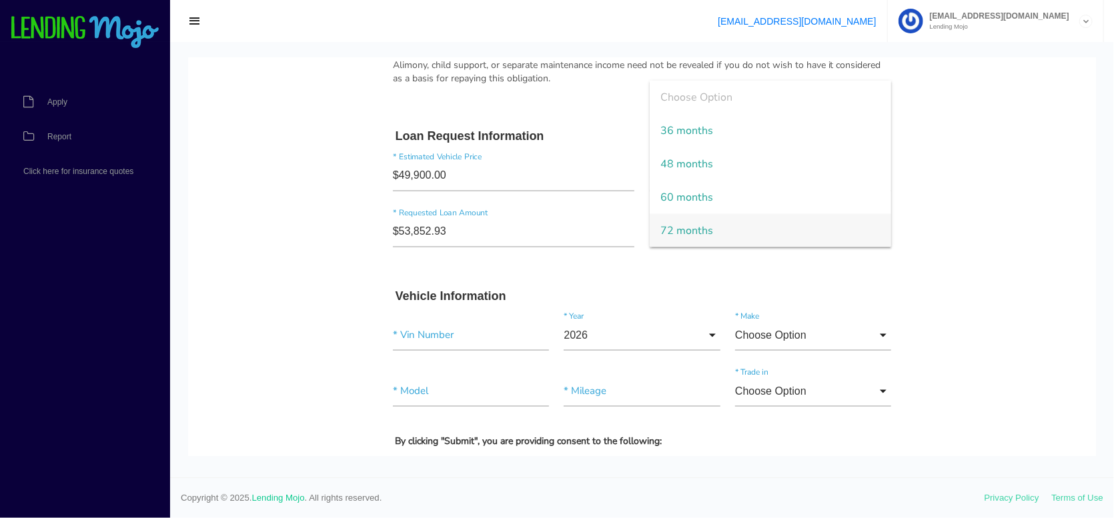
scroll to position [934, 0]
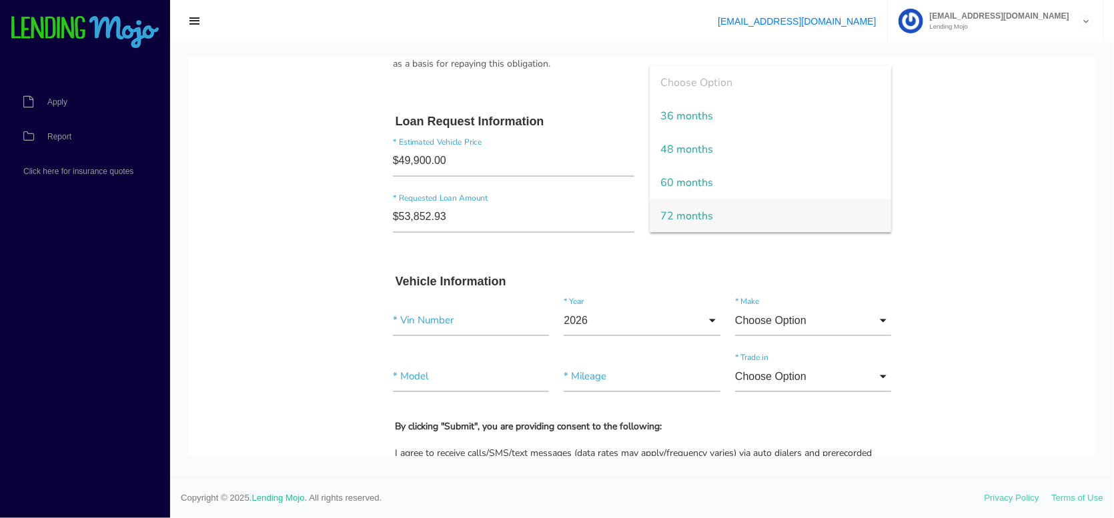
click at [999, 273] on body "Quick, Secure Financing Personalized to You. RAFAEL * First Name Middle Name HE…" at bounding box center [642, 0] width 908 height 1752
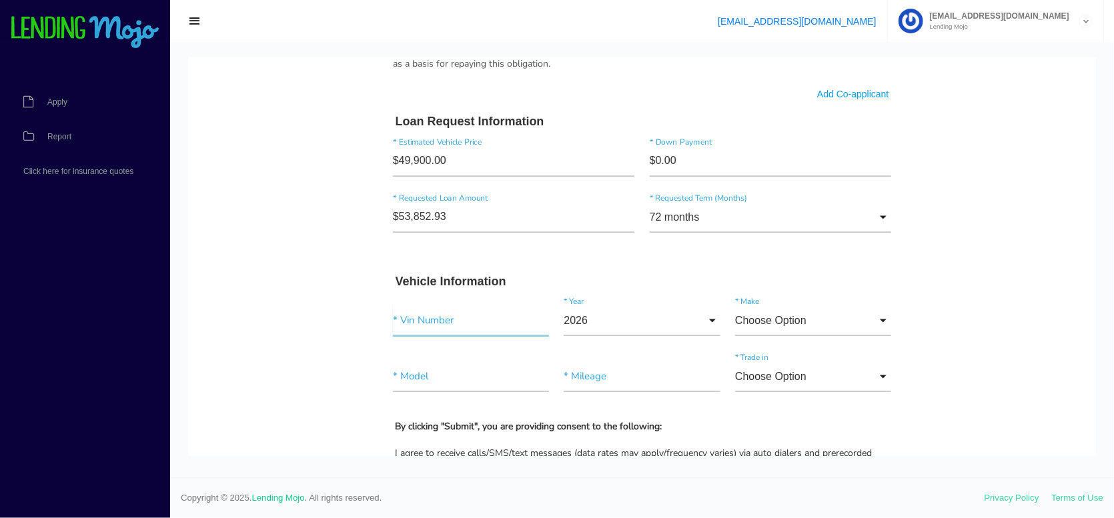
click at [429, 316] on input"] "text" at bounding box center [471, 320] width 156 height 31
paste input"] "[US_VEHICLE_IDENTIFICATION_NUMBER]"
type input"] "[US_VEHICLE_IDENTIFICATION_NUMBER]"
click at [852, 321] on input "Choose Option" at bounding box center [813, 320] width 156 height 31
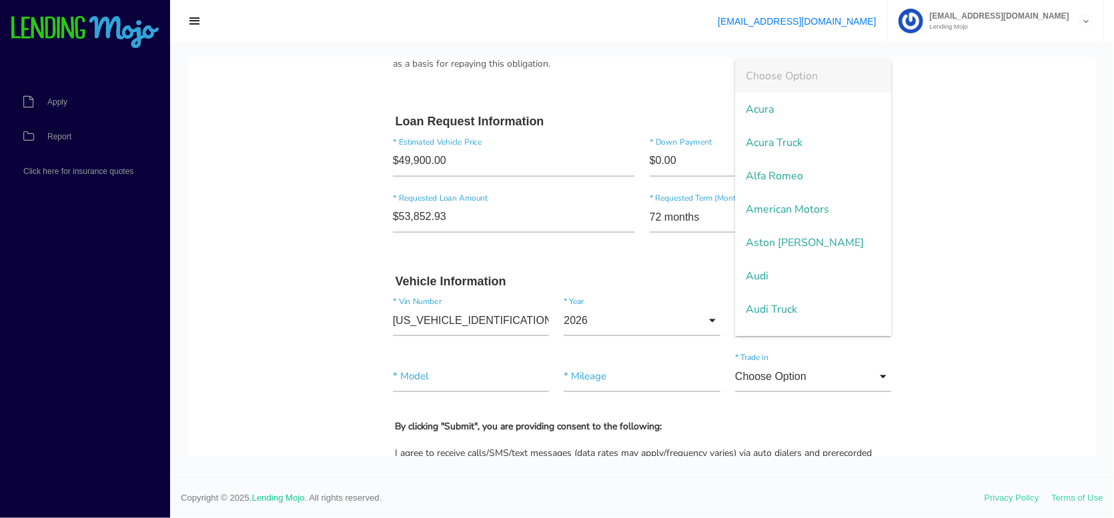
click at [963, 297] on body "Quick, Secure Financing Personalized to You. RAFAEL * First Name Middle Name HE…" at bounding box center [642, 0] width 908 height 1752
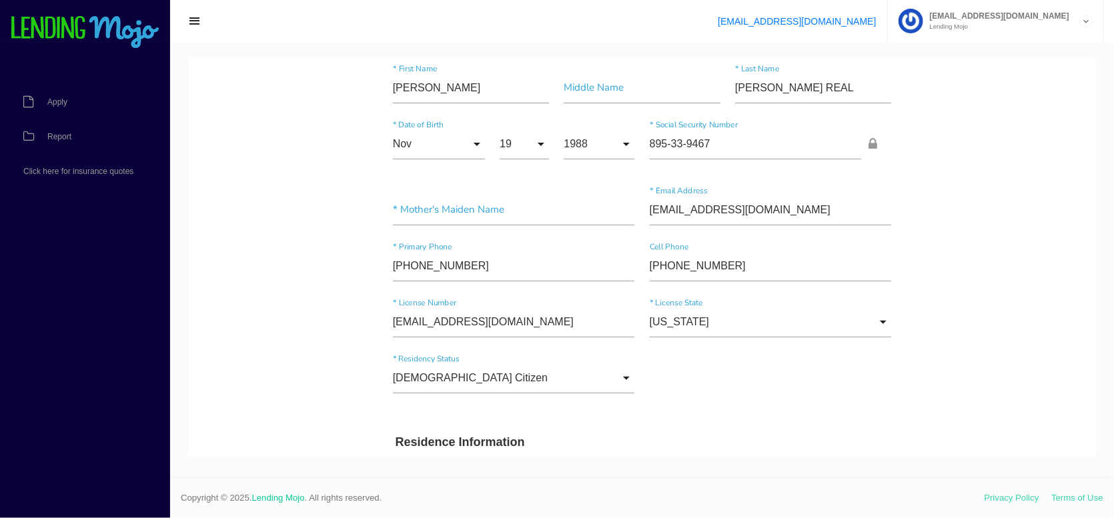
scroll to position [67, 0]
click at [444, 211] on input"] "text" at bounding box center [514, 210] width 242 height 31
type input"] "[PERSON_NAME] REAL"
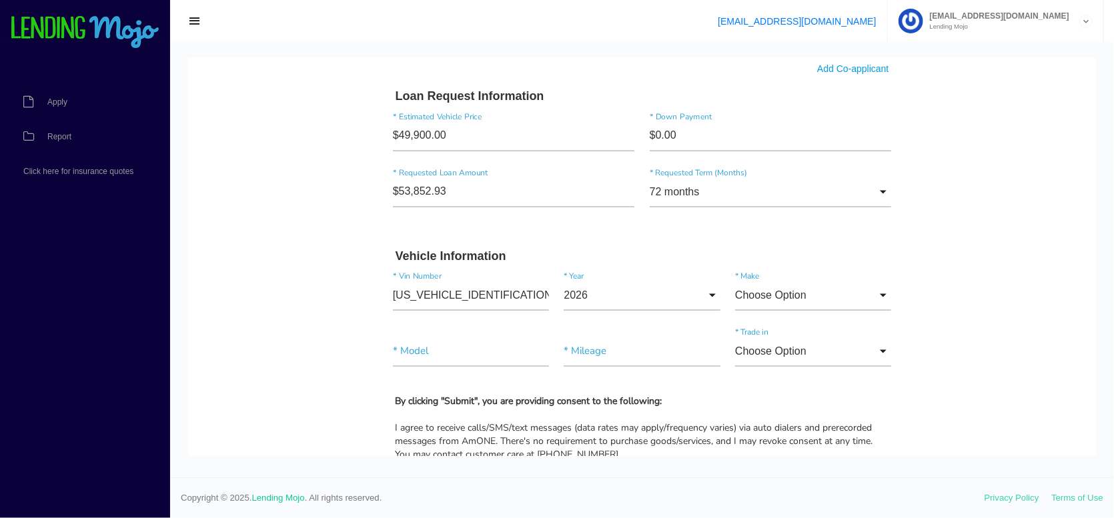
scroll to position [1067, 0]
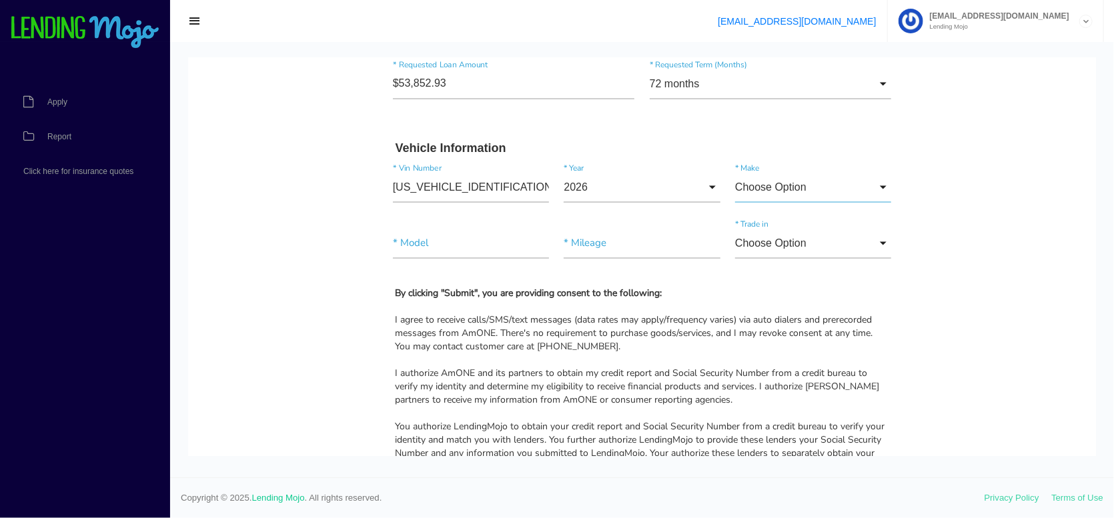
click at [782, 191] on input "Choose Option" at bounding box center [813, 186] width 156 height 31
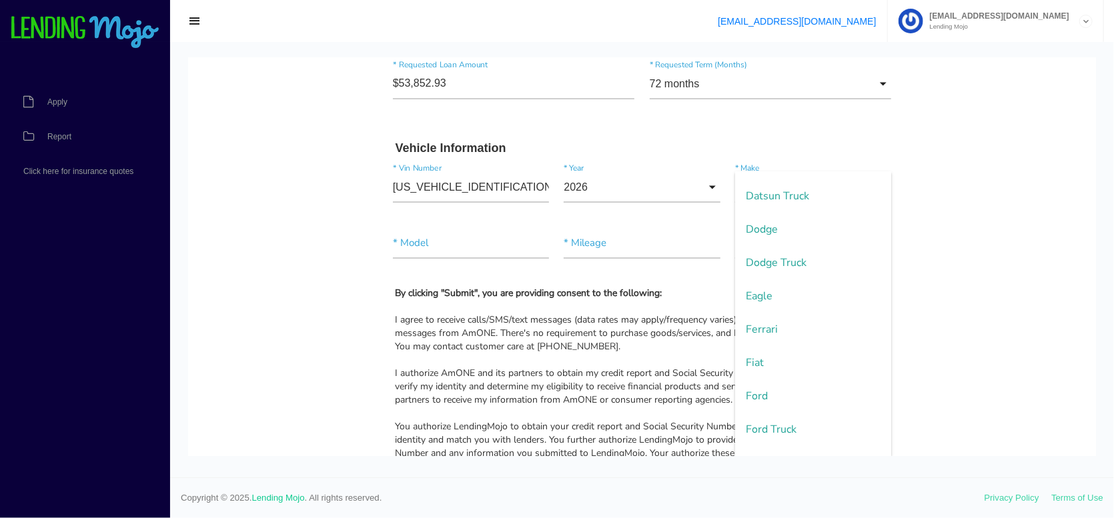
scroll to position [800, 0]
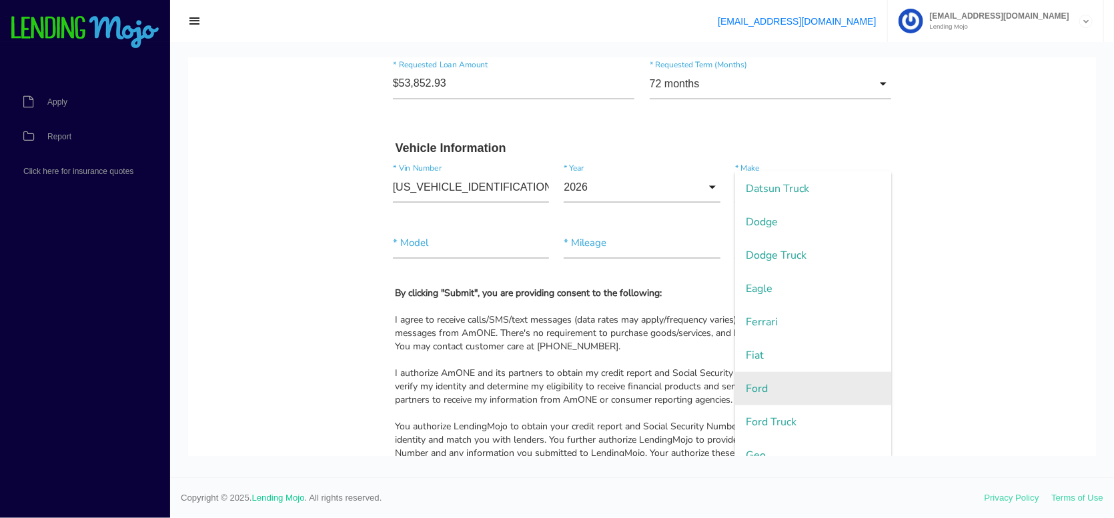
click at [801, 381] on span "Ford" at bounding box center [813, 387] width 156 height 33
type input "Ford"
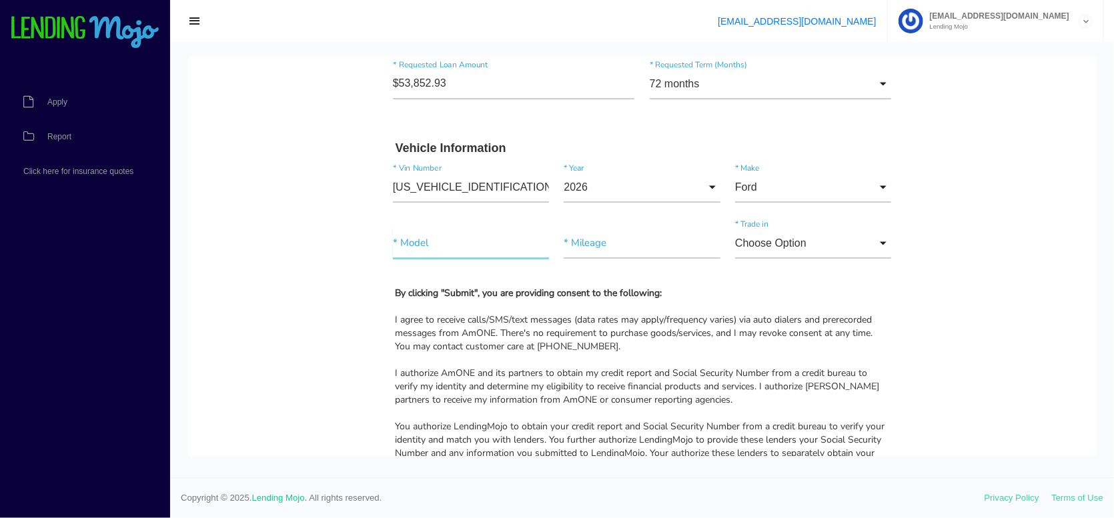
click at [412, 239] on input"] "text" at bounding box center [471, 242] width 156 height 31
type input"] "F550 SUPER DUTY"
click at [578, 239] on input"] "text" at bounding box center [642, 242] width 156 height 31
type input"] "51,545"
click at [872, 243] on input "Choose Option" at bounding box center [813, 242] width 156 height 31
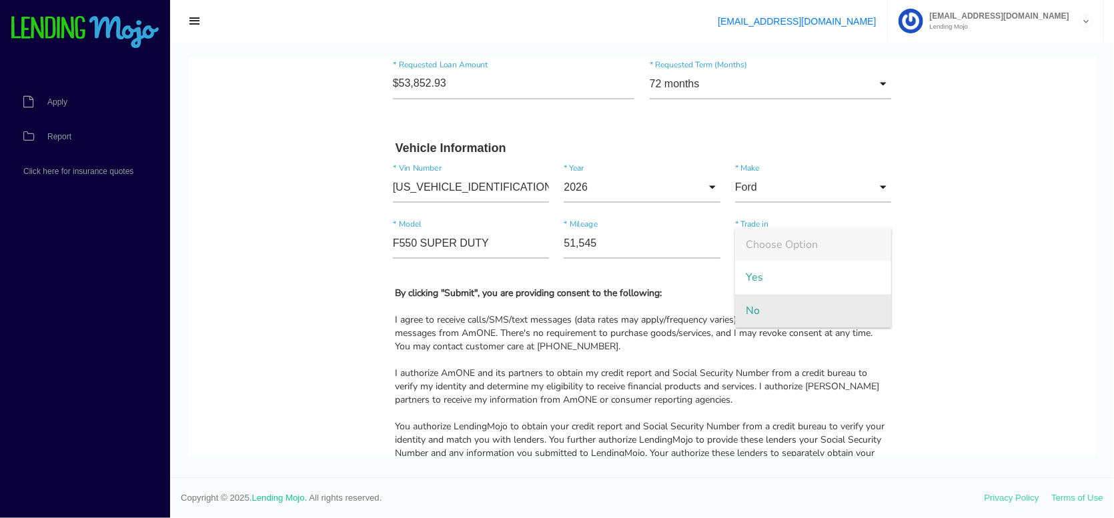
click at [795, 311] on span "No" at bounding box center [813, 310] width 156 height 33
type input "No"
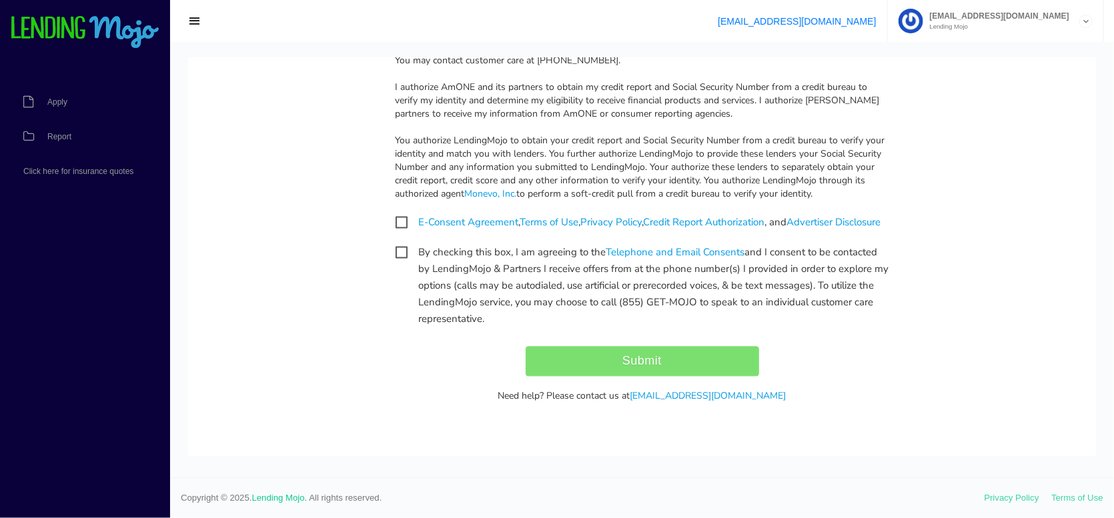
scroll to position [1366, 0]
click at [397, 213] on span "E-Consent Agreement , Terms of Use , Privacy Policy , Credit Report Authorizati…" at bounding box center [637, 221] width 485 height 17
checkbox input "true"
click at [395, 252] on span "By checking this box, I am agreeing to the Telephone and Email Consents and I c…" at bounding box center [641, 251] width 493 height 17
checkbox input "true"
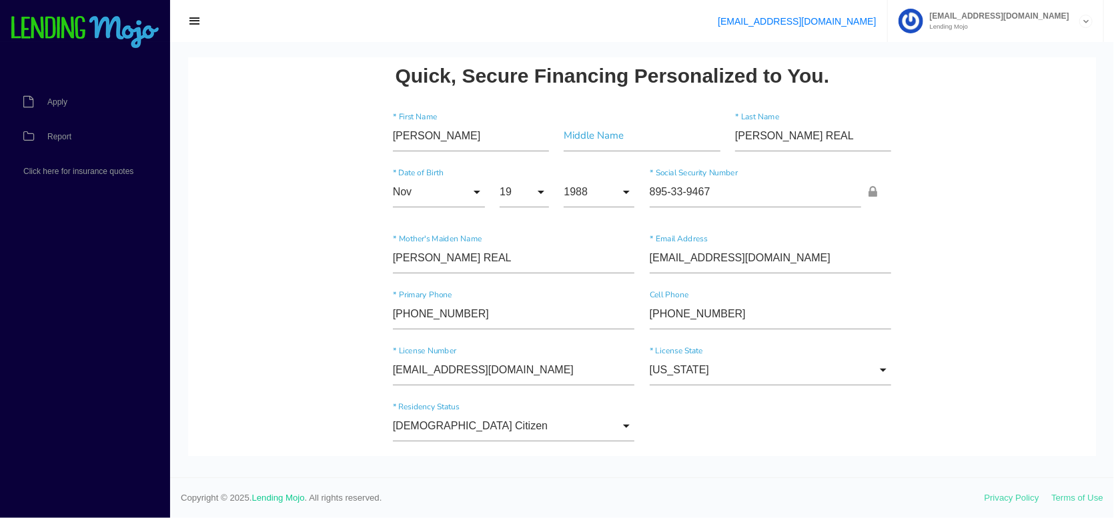
scroll to position [0, 0]
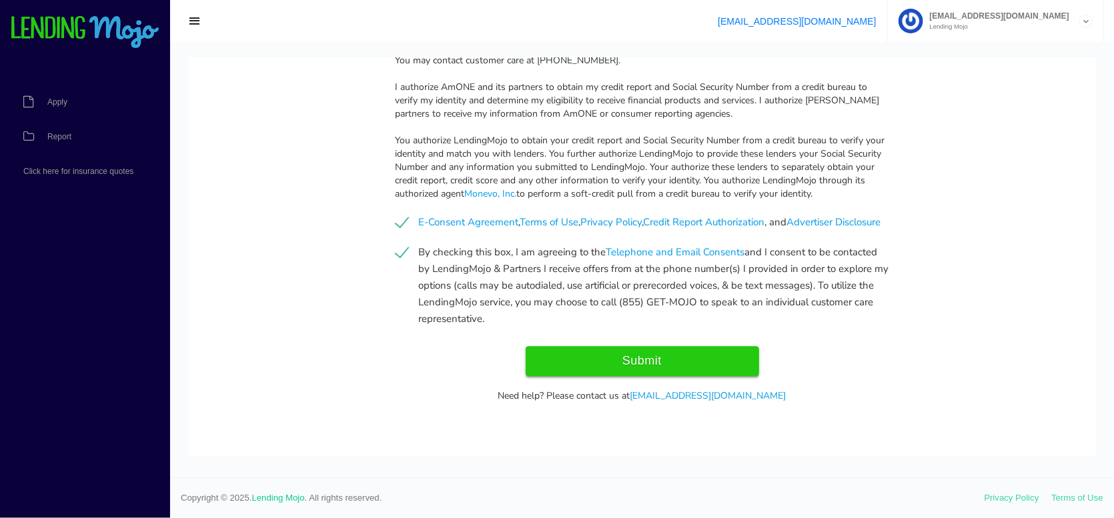
click at [643, 353] on input "Submit" at bounding box center [642, 360] width 233 height 30
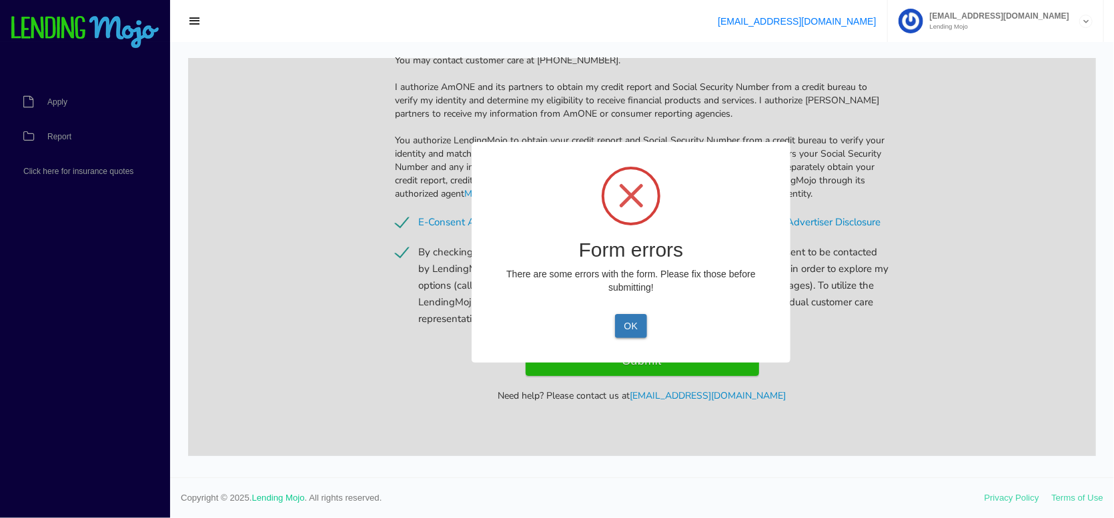
scroll to position [1378, 0]
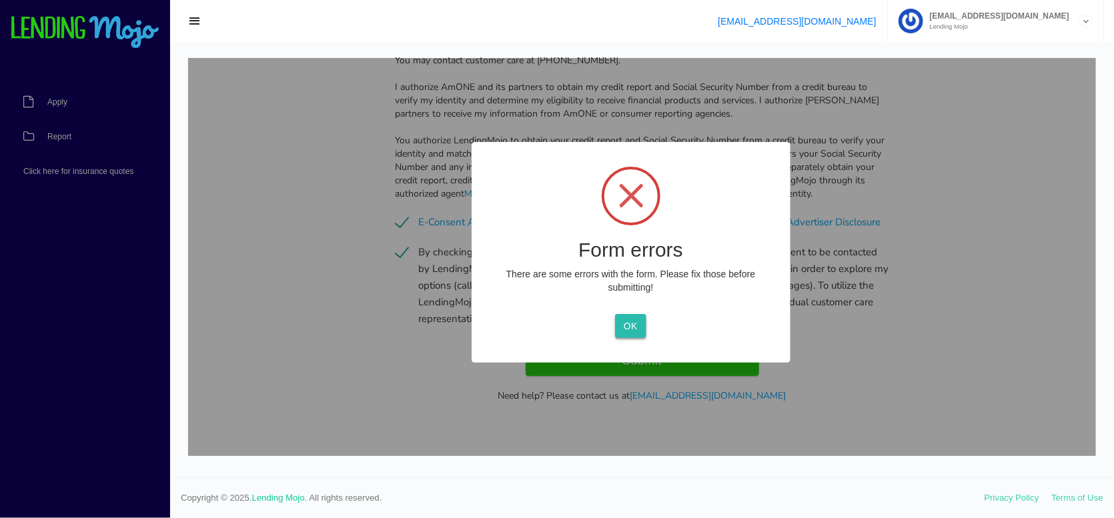
click at [634, 323] on button "OK" at bounding box center [630, 325] width 31 height 24
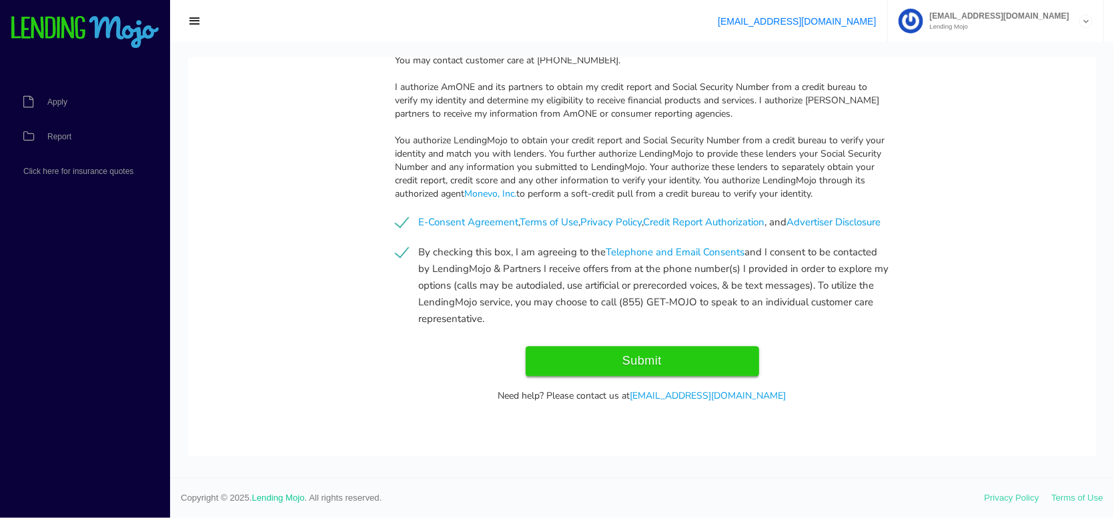
click at [650, 363] on input "Submit" at bounding box center [642, 360] width 233 height 30
type input "Submit"
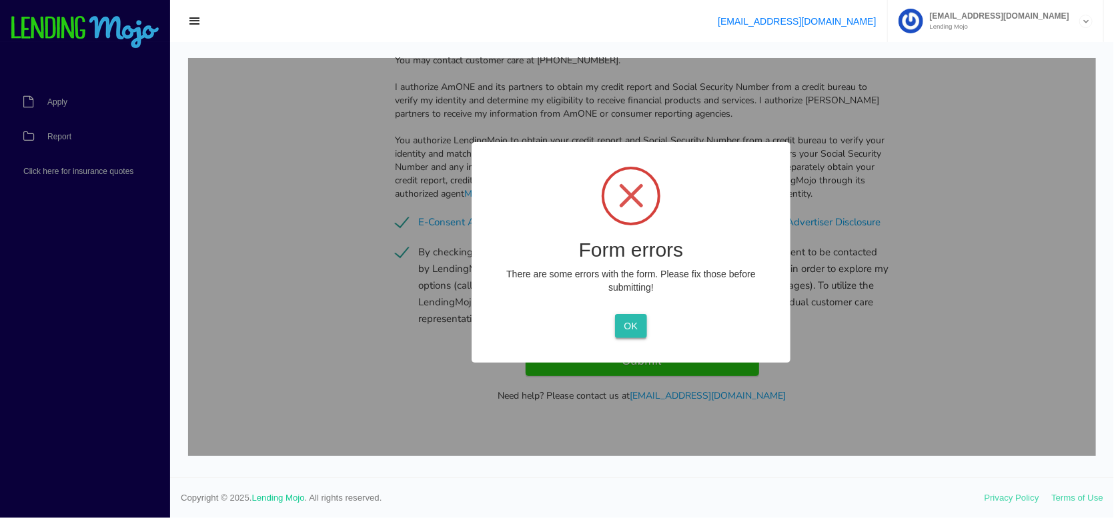
click at [640, 333] on button "OK" at bounding box center [630, 325] width 31 height 24
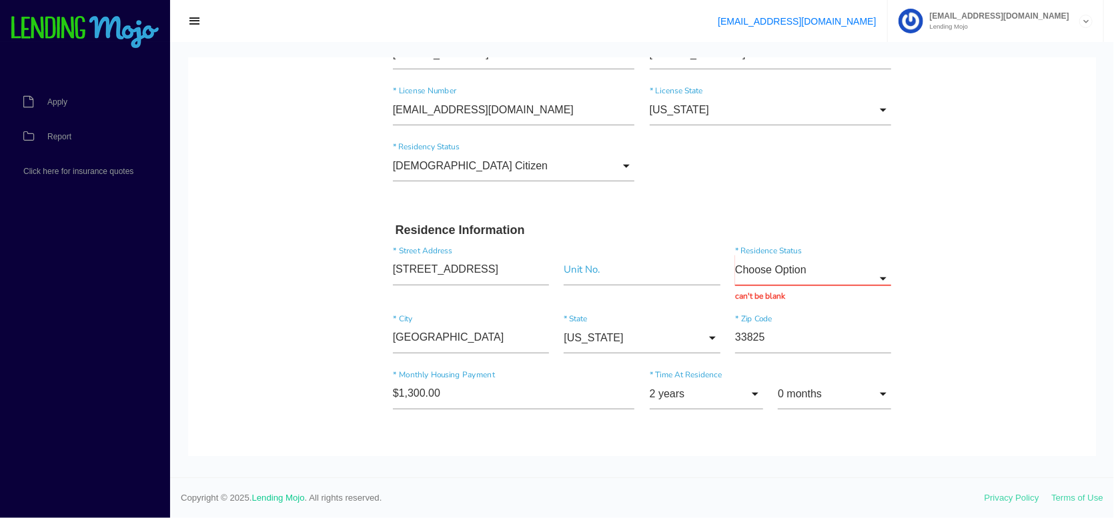
scroll to position [333, 0]
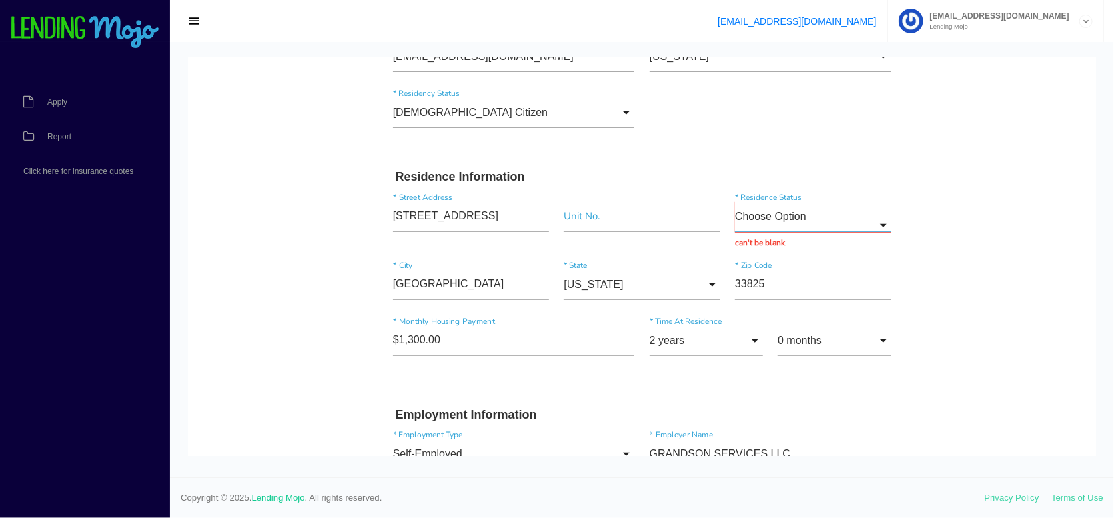
click at [830, 222] on input "Choose Option" at bounding box center [813, 216] width 156 height 31
click at [768, 247] on span "Own" at bounding box center [813, 250] width 156 height 33
type input "Own"
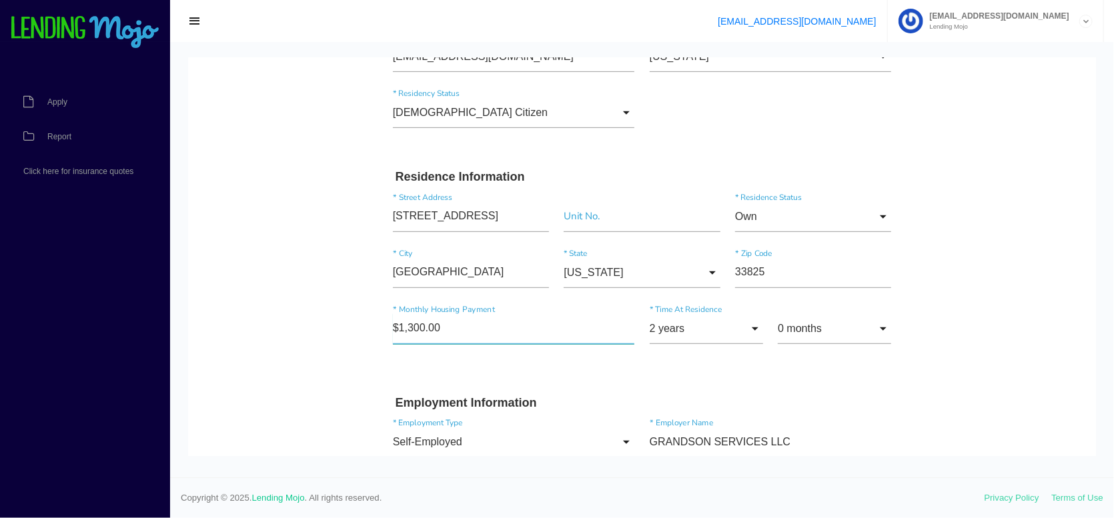
click at [425, 328] on input"] "$1,300.00" at bounding box center [514, 328] width 242 height 31
click at [425, 327] on input"] "$1,300.00" at bounding box center [514, 328] width 242 height 31
type input"] "$0.00"
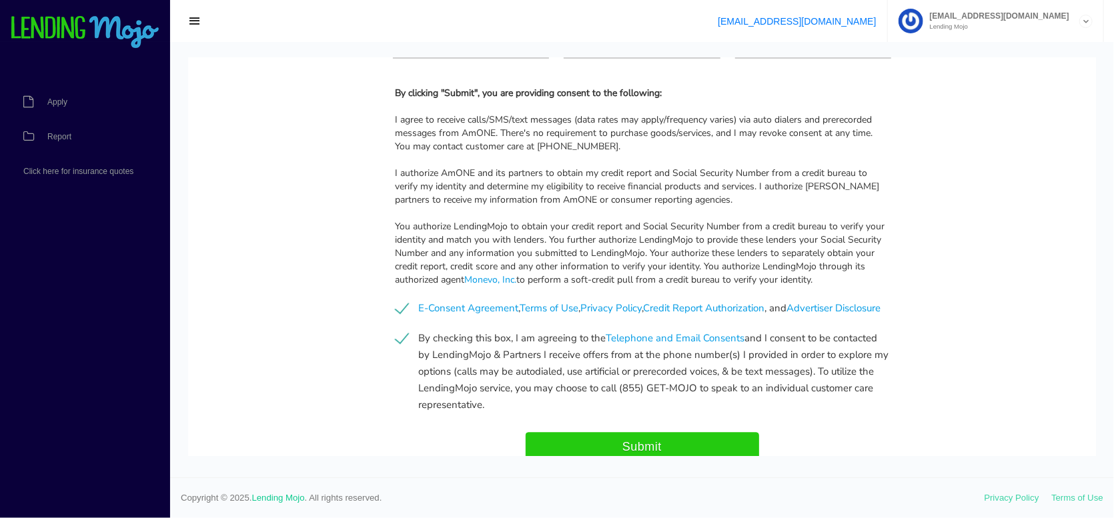
scroll to position [1366, 0]
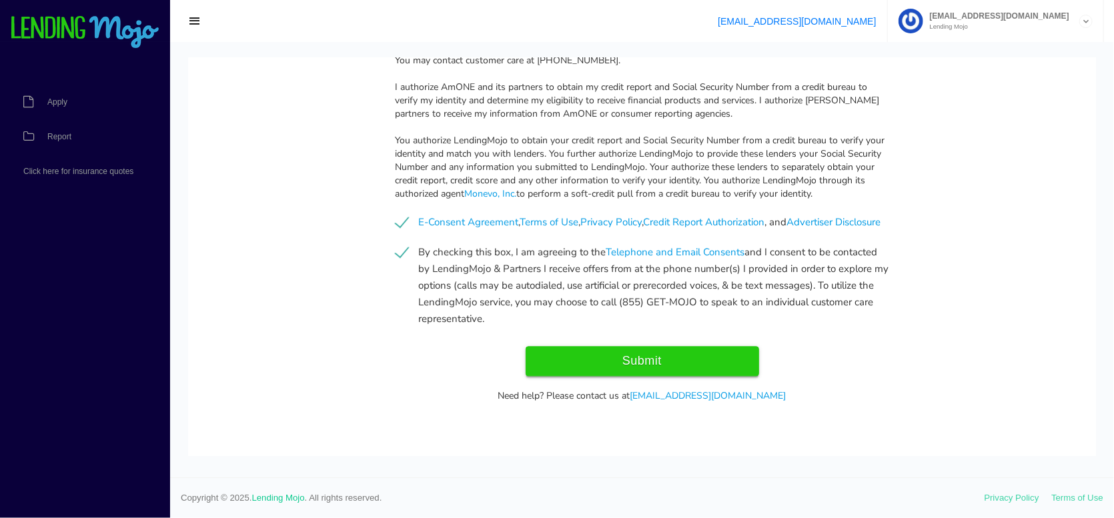
drag, startPoint x: 648, startPoint y: 359, endPoint x: 759, endPoint y: 363, distance: 111.4
click at [648, 359] on input "Submit" at bounding box center [642, 360] width 233 height 30
type input "Submitting..."
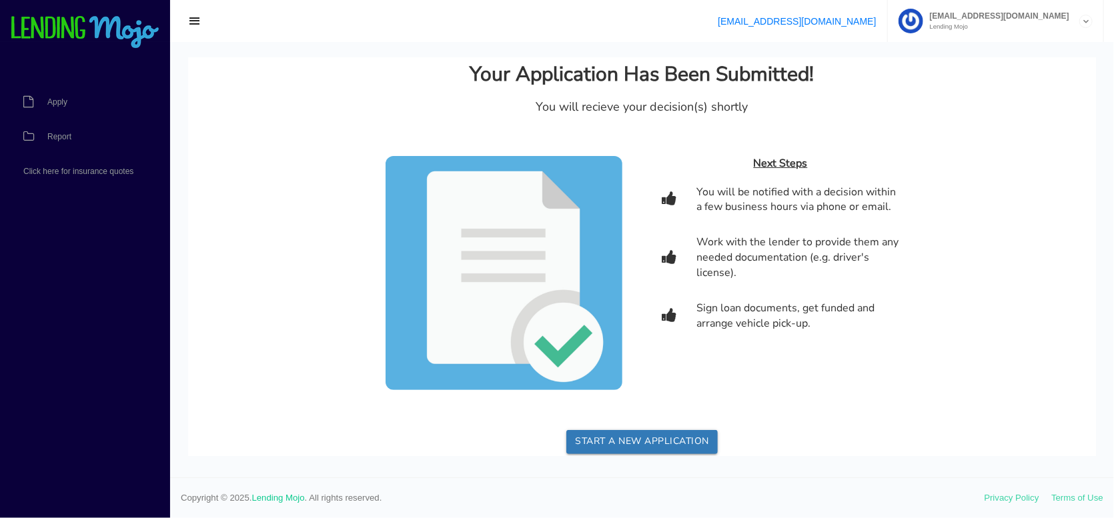
scroll to position [0, 0]
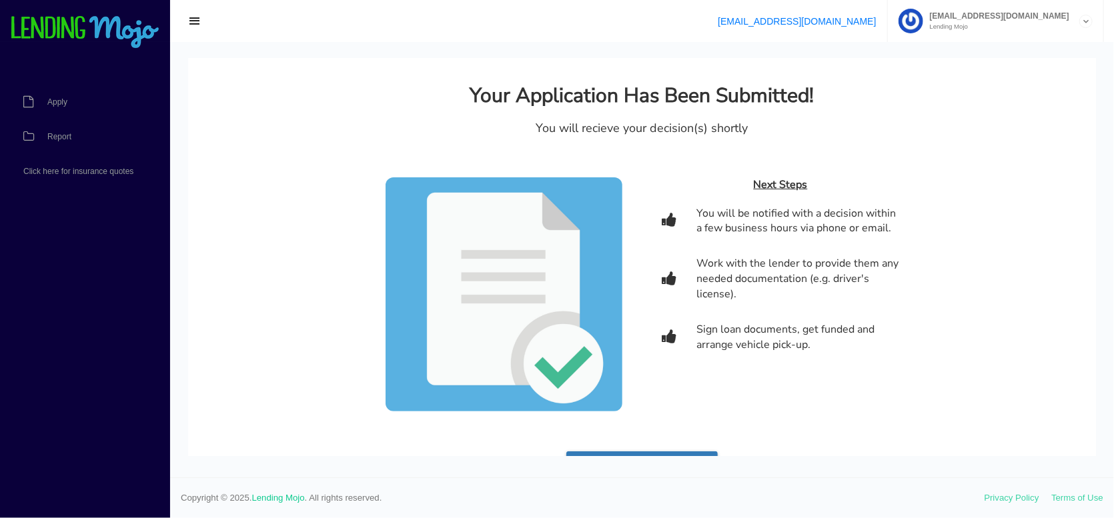
click at [196, 19] on span "button" at bounding box center [194, 21] width 13 height 15
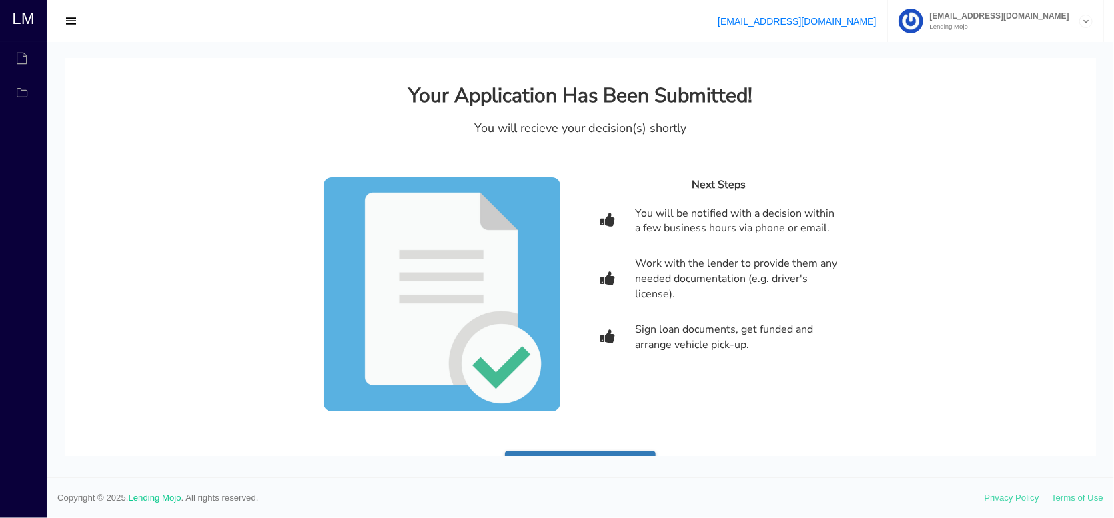
click at [69, 19] on span "button" at bounding box center [71, 21] width 13 height 15
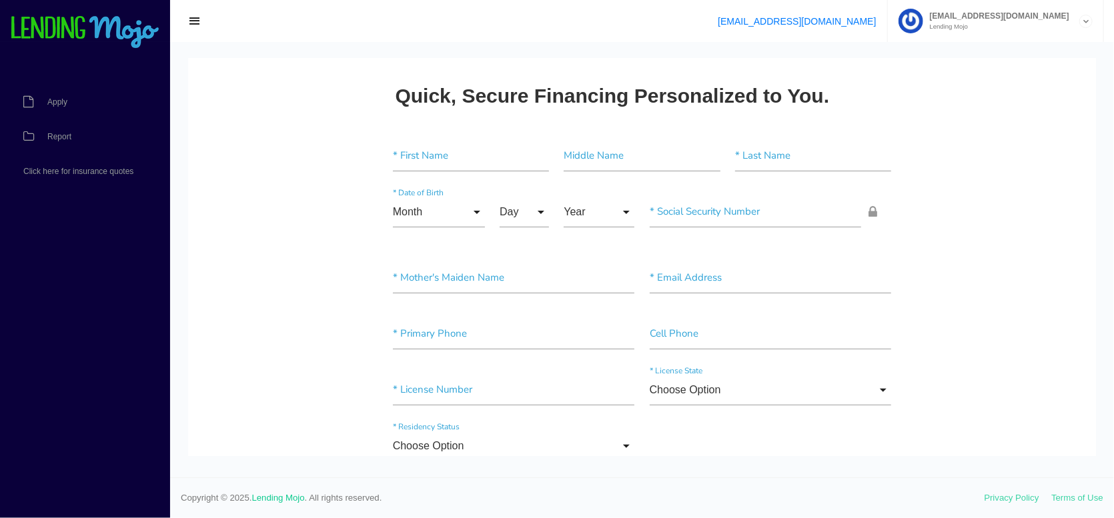
click at [84, 32] on img at bounding box center [85, 32] width 150 height 33
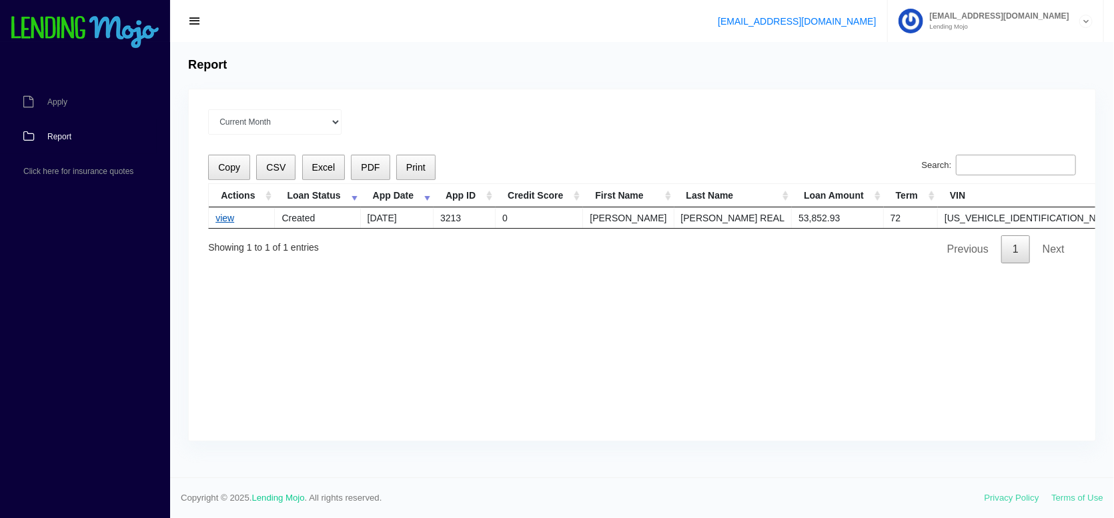
click at [228, 219] on link "view" at bounding box center [224, 218] width 19 height 11
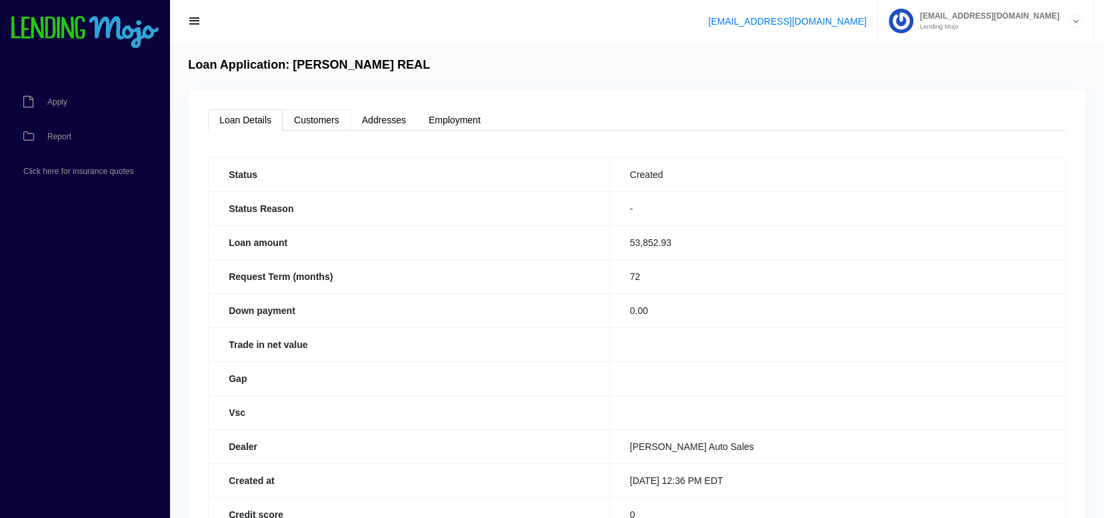
click at [316, 120] on link "Customers" at bounding box center [317, 119] width 68 height 21
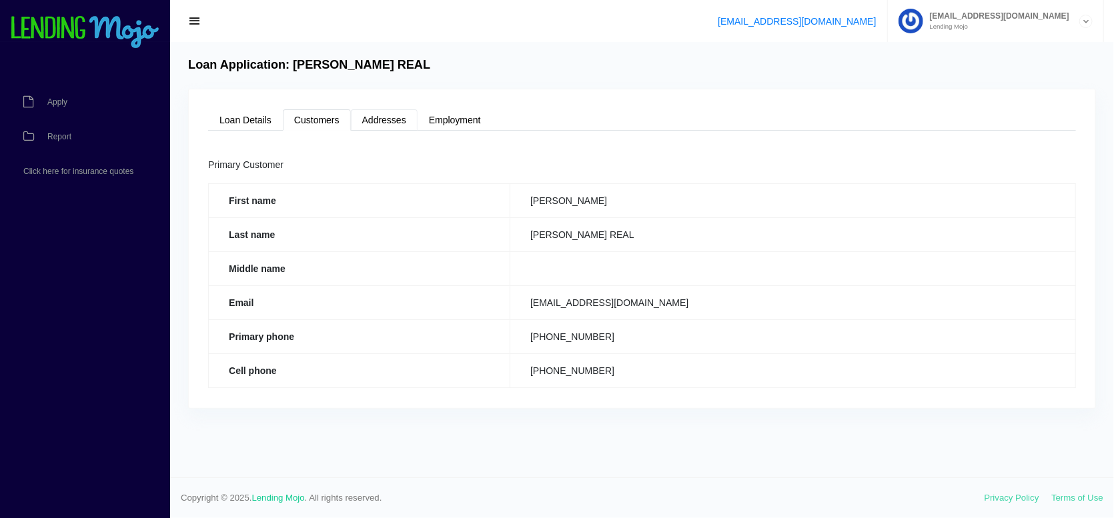
click at [387, 119] on link "Addresses" at bounding box center [384, 119] width 67 height 21
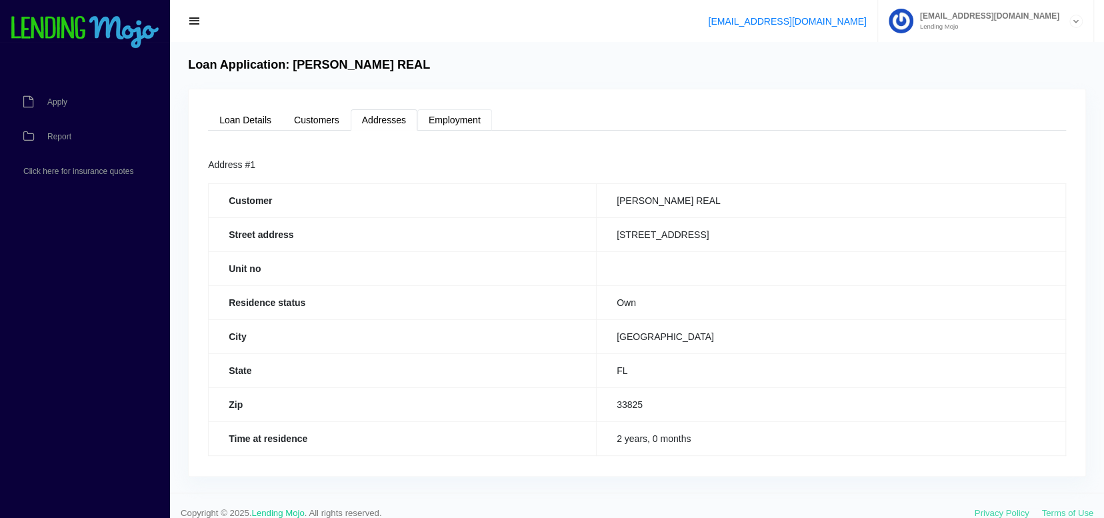
click at [458, 121] on link "Employment" at bounding box center [454, 119] width 75 height 21
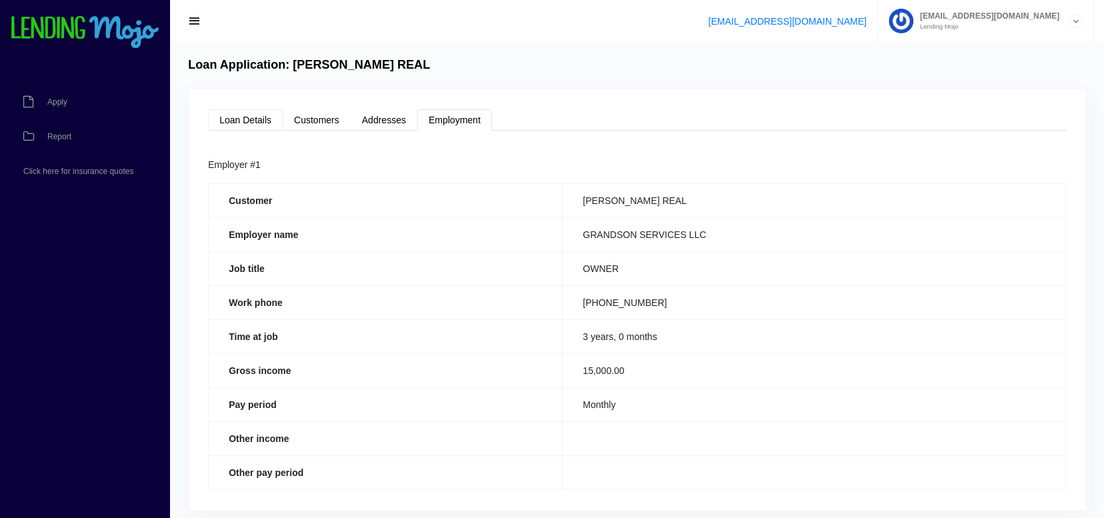
click at [244, 117] on link "Loan Details" at bounding box center [245, 119] width 75 height 21
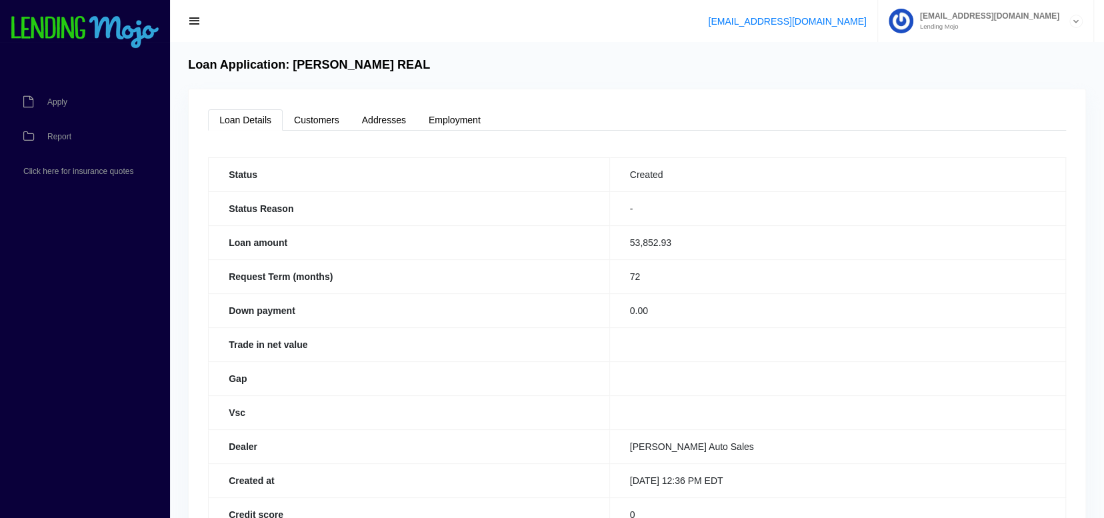
click at [65, 29] on img at bounding box center [85, 32] width 150 height 33
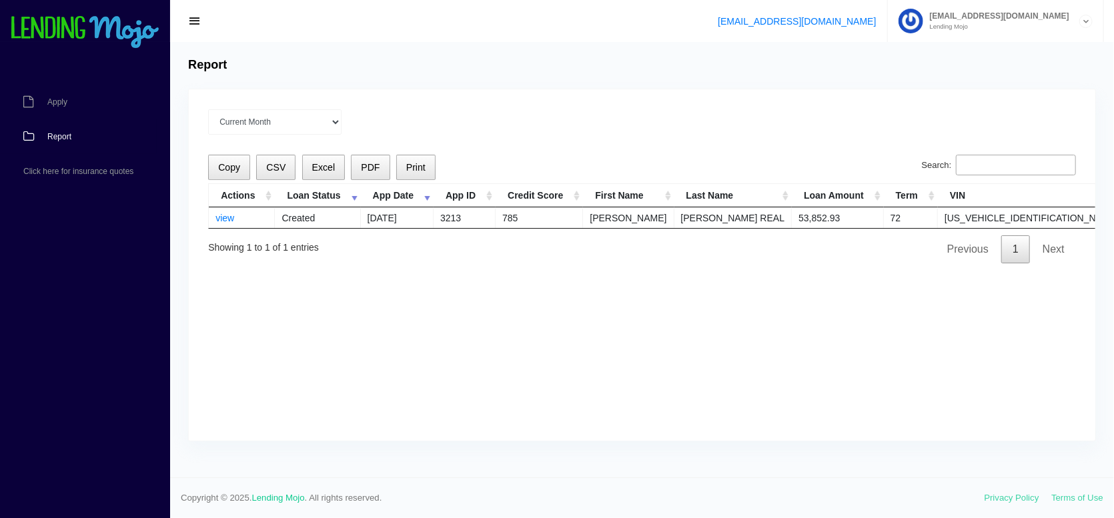
click at [1081, 18] on icon at bounding box center [1086, 21] width 12 height 13
click at [996, 53] on link "Manage Account" at bounding box center [995, 53] width 214 height 19
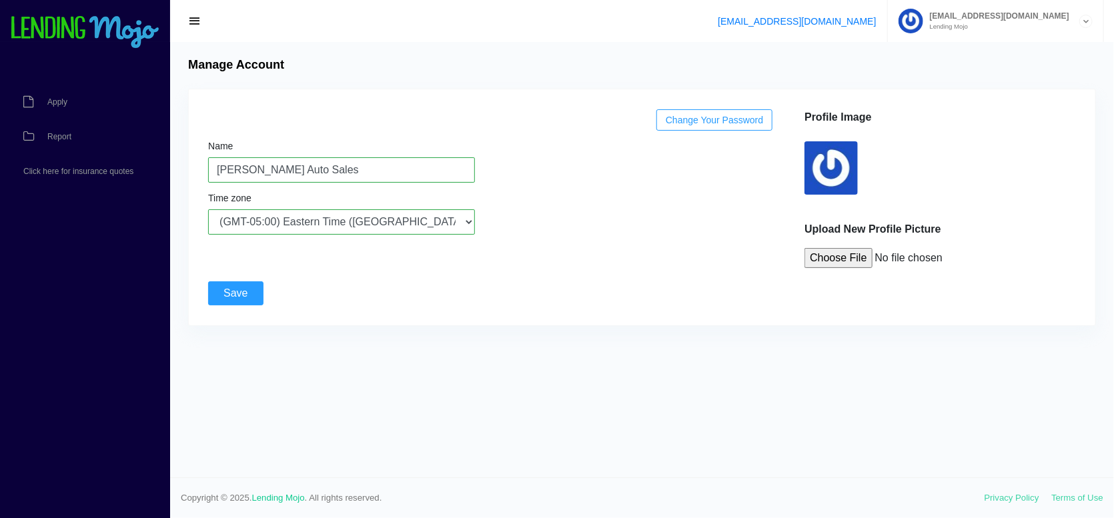
click at [56, 25] on img at bounding box center [85, 32] width 150 height 33
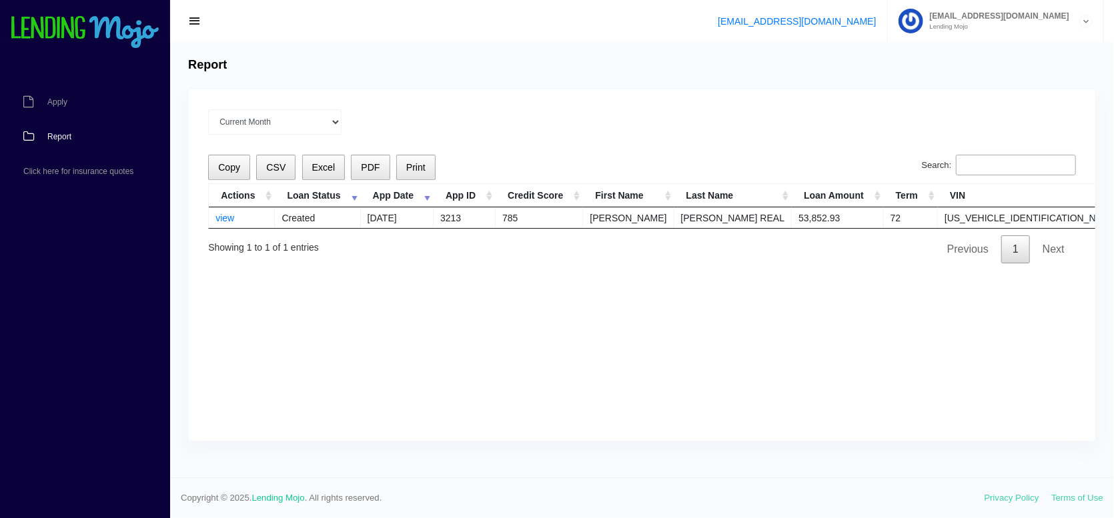
click at [53, 23] on img at bounding box center [85, 32] width 150 height 33
